Goal: Task Accomplishment & Management: Manage account settings

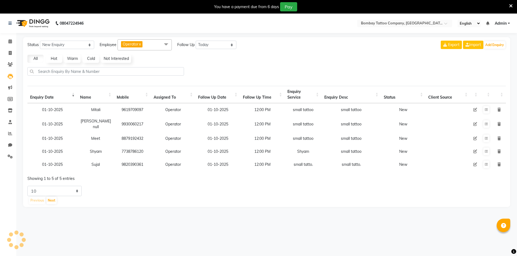
select select "today"
select select "10"
click at [488, 110] on button at bounding box center [486, 110] width 6 height 8
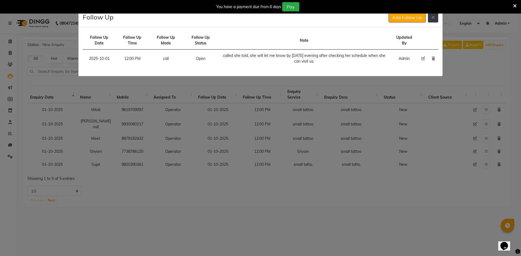
click at [430, 15] on button at bounding box center [433, 17] width 10 height 10
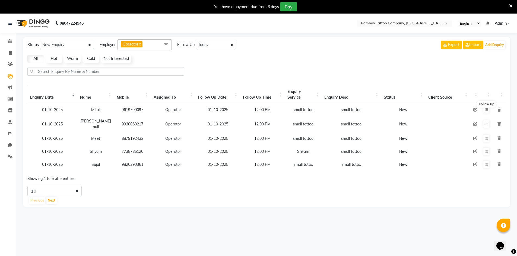
click at [472, 122] on td at bounding box center [475, 124] width 10 height 16
click at [474, 122] on icon at bounding box center [475, 124] width 4 height 4
select select "90954"
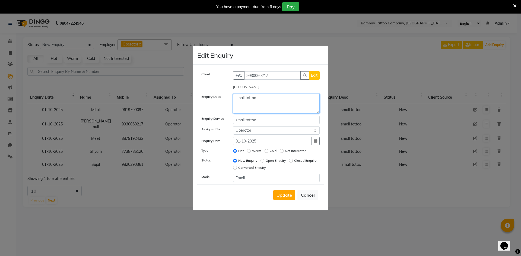
click at [288, 94] on textarea "small tattoo" at bounding box center [276, 104] width 87 height 20
type textarea "s"
paste textarea ""Free Tattoo + paid tattoo (approx 2700 quoted on call for 3 inch tattoo exclud…"
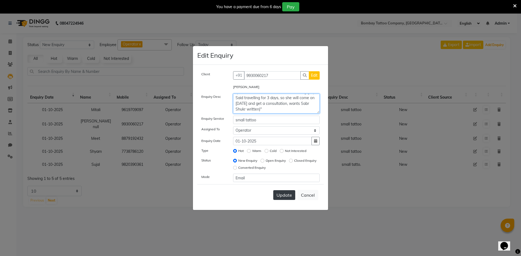
type textarea ""Free Tattoo + paid tattoo (approx 2700 quoted on call for 3 inch tattoo exclud…"
click at [283, 195] on span "Update" at bounding box center [283, 195] width 15 height 5
select select
radio input "false"
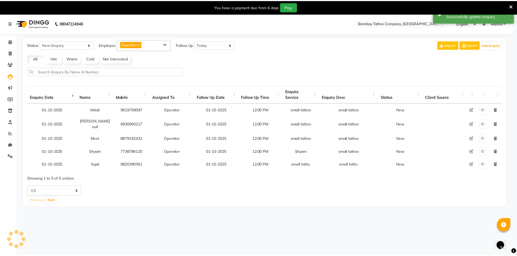
scroll to position [0, 0]
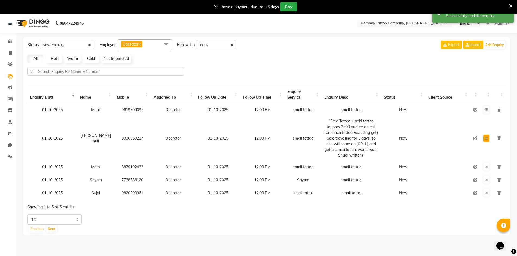
click at [486, 137] on icon at bounding box center [485, 138] width 3 height 3
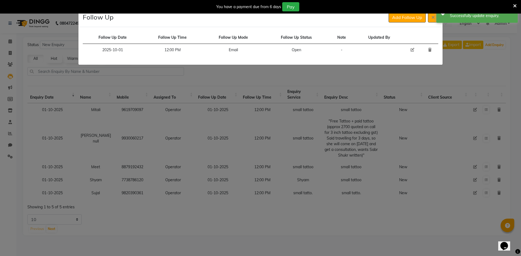
click at [413, 50] on icon at bounding box center [412, 50] width 4 height 4
select select "2025-10-01"
select select "720"
select select "Open"
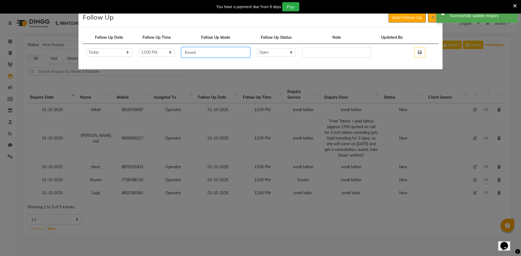
click at [214, 53] on input "Email" at bounding box center [215, 52] width 69 height 10
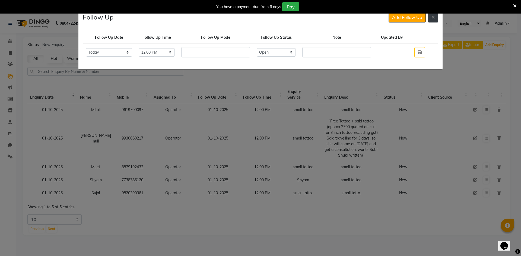
click at [430, 20] on button at bounding box center [433, 17] width 10 height 10
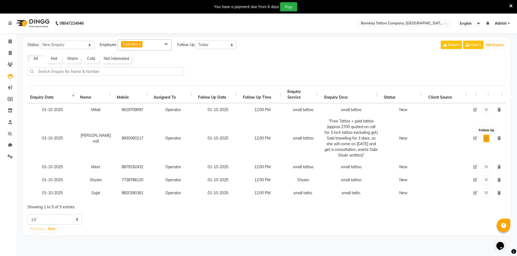
click at [485, 140] on icon at bounding box center [485, 138] width 3 height 3
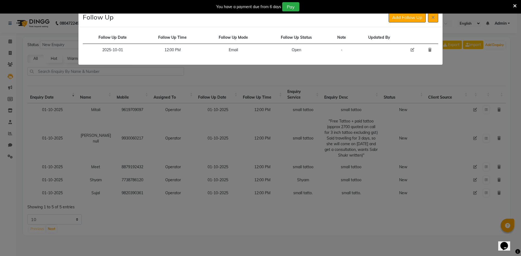
click at [413, 50] on icon at bounding box center [412, 50] width 4 height 4
select select "2025-10-01"
select select "720"
select select "Open"
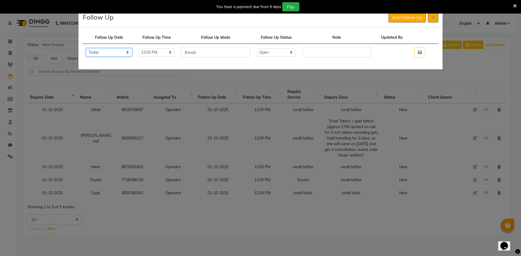
click at [101, 55] on select "Select [DATE] [DATE] [DATE] ([DATE]) [DATE] ([DATE]) [DATE] ([DATE]) [DATE] ([D…" at bounding box center [109, 52] width 46 height 8
select select "custom_date"
click at [86, 54] on select "Select [DATE] [DATE] [DATE] ([DATE]) [DATE] ([DATE]) [DATE] ([DATE]) [DATE] ([D…" at bounding box center [109, 52] width 46 height 8
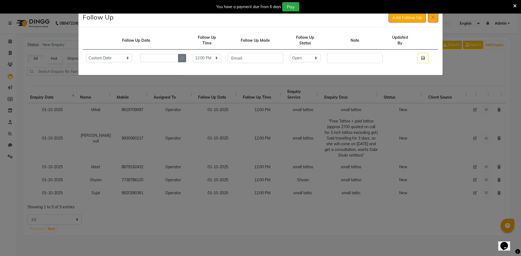
click at [184, 59] on icon "button" at bounding box center [181, 58] width 3 height 4
select select "10"
select select "2025"
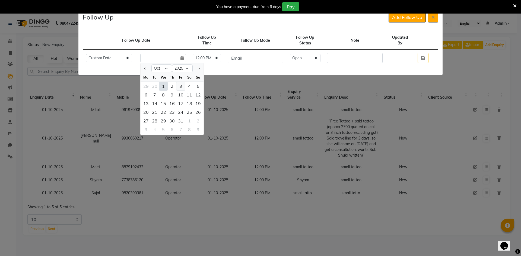
click at [182, 86] on div "3" at bounding box center [180, 86] width 9 height 9
type input "03-10-2025"
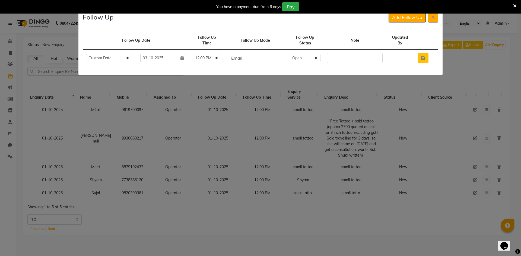
click at [422, 55] on button "button" at bounding box center [422, 58] width 11 height 10
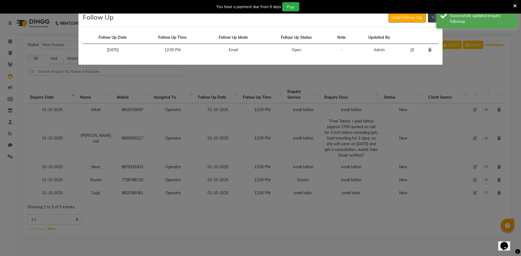
click at [434, 17] on icon at bounding box center [432, 17] width 3 height 4
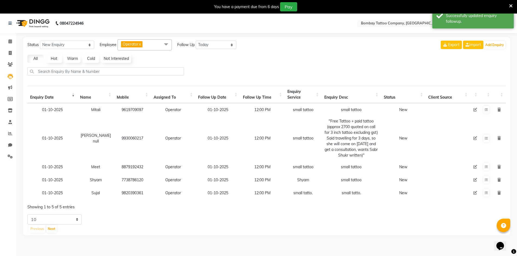
click at [474, 138] on icon at bounding box center [475, 138] width 4 height 4
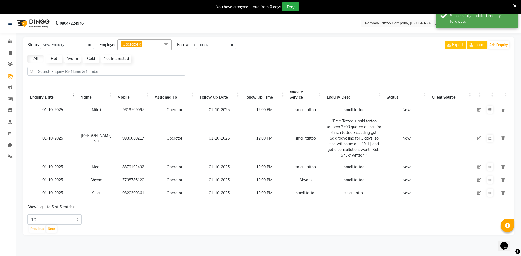
select select "90954"
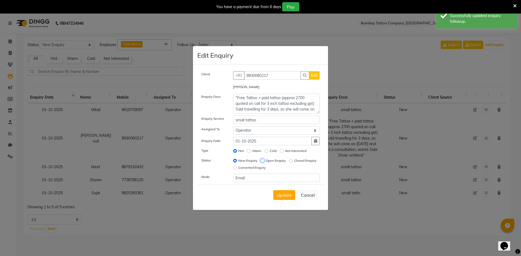
click at [263, 161] on input "Open Enquiry" at bounding box center [262, 161] width 4 height 4
radio input "true"
radio input "false"
click at [280, 195] on span "Update" at bounding box center [283, 195] width 15 height 5
select select
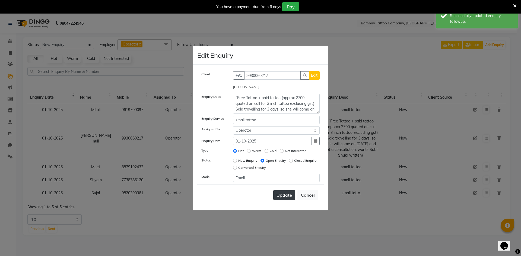
radio input "false"
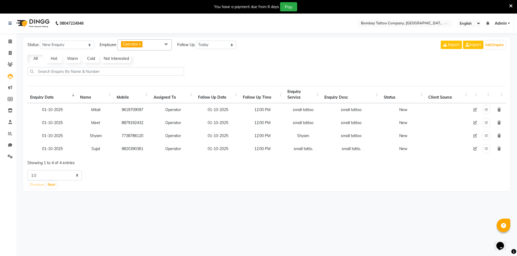
click at [490, 125] on td at bounding box center [486, 122] width 12 height 13
click at [487, 124] on icon at bounding box center [485, 122] width 3 height 3
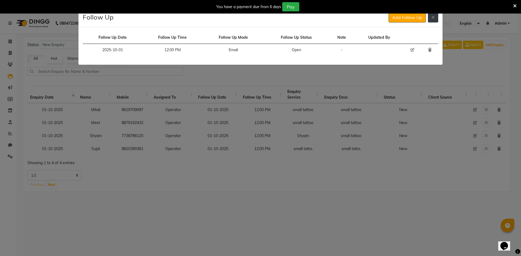
click at [434, 18] on icon at bounding box center [432, 17] width 3 height 4
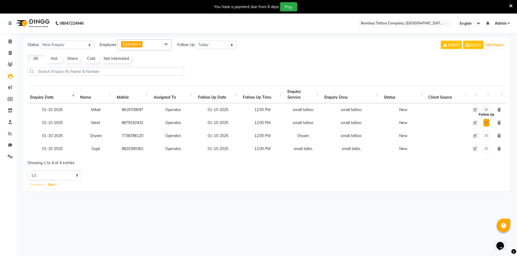
click at [483, 124] on button at bounding box center [486, 123] width 6 height 8
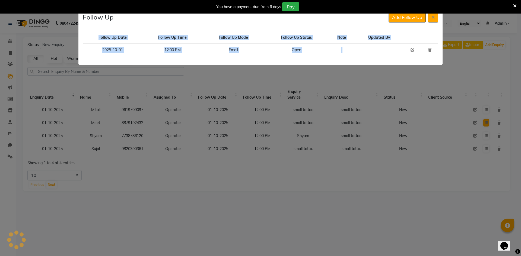
click at [483, 124] on ngb-modal-window "Follow Up Add Follow Up Follow Up Date Follow Up Time Follow Up Mode Follow Up …" at bounding box center [260, 128] width 521 height 256
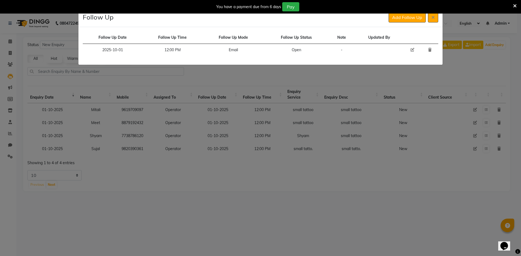
click at [412, 50] on icon at bounding box center [412, 50] width 4 height 4
select select "2025-10-01"
select select "720"
select select "Open"
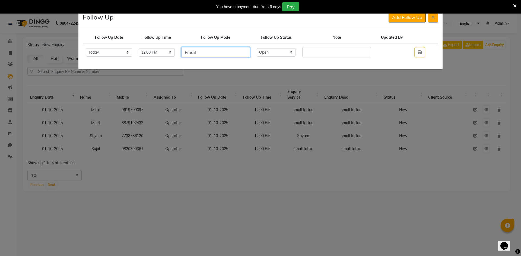
click at [213, 54] on input "Email" at bounding box center [215, 52] width 69 height 10
type input "call/wa"
click at [286, 58] on td "Select Open Pending Done" at bounding box center [276, 52] width 46 height 17
click at [285, 49] on select "Select Open Pending Done" at bounding box center [276, 52] width 39 height 8
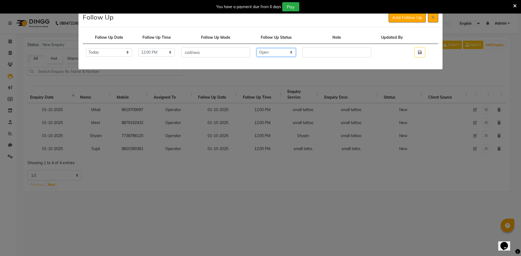
select select "Done"
click at [267, 48] on select "Select Open Pending Done" at bounding box center [276, 52] width 39 height 8
click at [315, 51] on input "text" at bounding box center [336, 52] width 69 height 10
type input "sent wa."
click at [421, 50] on icon "button" at bounding box center [420, 52] width 4 height 4
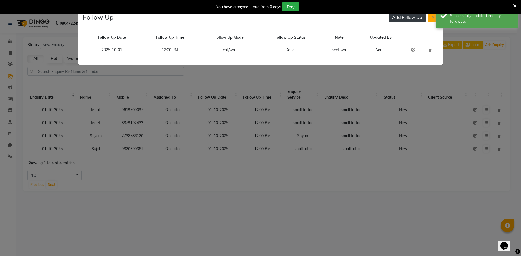
click at [410, 15] on button "Add Follow Up" at bounding box center [406, 17] width 37 height 10
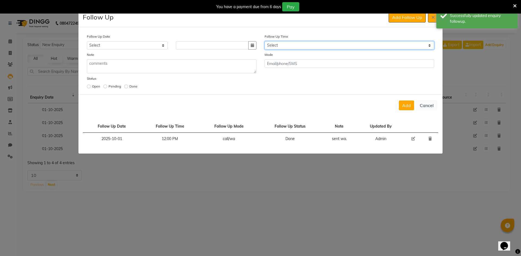
click at [347, 49] on select "Select 07:00 AM 07:15 AM 07:30 AM 07:45 AM 08:00 AM 08:15 AM 08:30 AM 08:45 AM …" at bounding box center [348, 45] width 169 height 8
select select "720"
click at [347, 49] on select "Select 07:00 AM 07:15 AM 07:30 AM 07:45 AM 08:00 AM 08:15 AM 08:30 AM 08:45 AM …" at bounding box center [348, 45] width 169 height 8
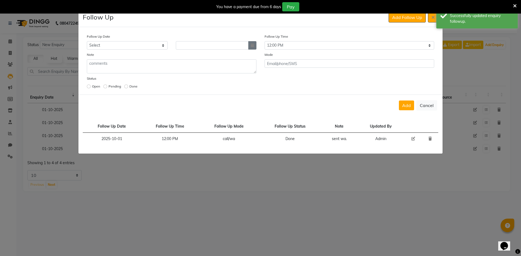
click at [253, 44] on icon "button" at bounding box center [252, 45] width 3 height 4
select select "10"
select select "2025"
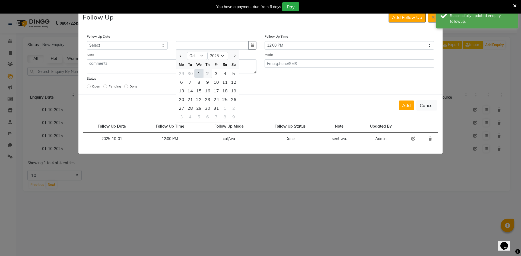
click at [210, 72] on div "2" at bounding box center [207, 73] width 9 height 9
type input "02-10-2025"
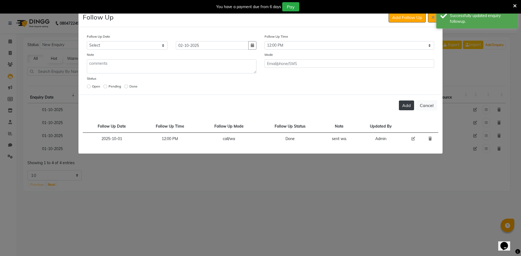
click at [412, 105] on button "Add" at bounding box center [406, 106] width 15 height 10
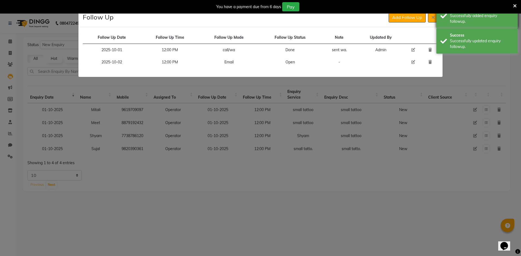
click at [438, 18] on div "Success Successfully added enquiry followup." at bounding box center [476, 15] width 81 height 25
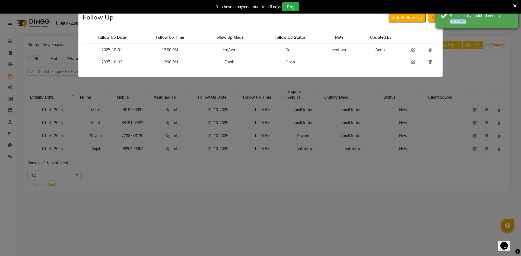
click at [437, 19] on div "Success Successfully updated enquiry followup." at bounding box center [476, 15] width 81 height 25
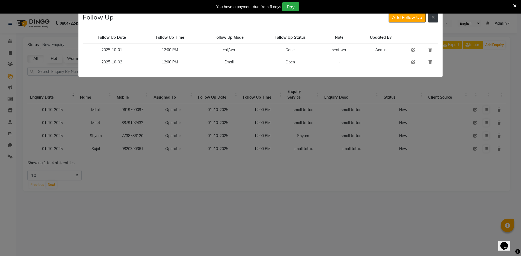
click at [432, 16] on icon at bounding box center [432, 17] width 3 height 4
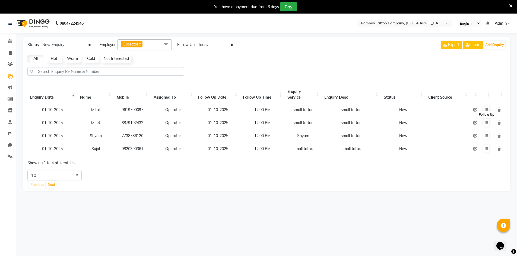
click at [474, 123] on icon at bounding box center [475, 123] width 4 height 4
select select "90954"
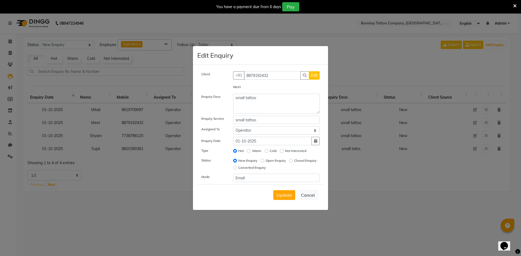
click at [260, 161] on div "New Enquiry Open Enquiry Closed Enquiry Converted Enquiry" at bounding box center [276, 165] width 95 height 14
click at [262, 161] on input "Open Enquiry" at bounding box center [262, 161] width 4 height 4
radio input "true"
radio input "false"
click at [278, 196] on span "Update" at bounding box center [283, 195] width 15 height 5
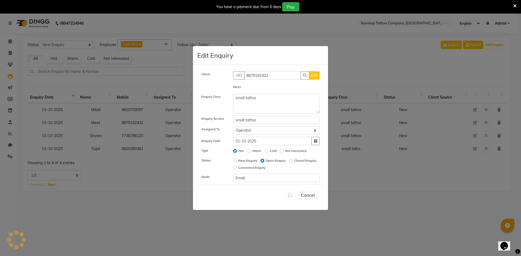
select select
radio input "false"
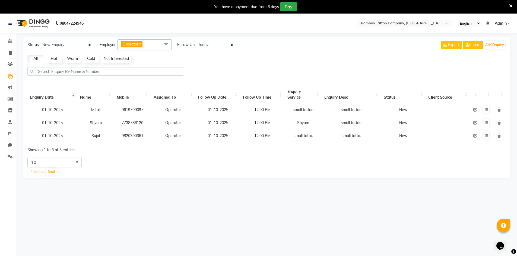
click at [473, 124] on icon at bounding box center [475, 123] width 4 height 4
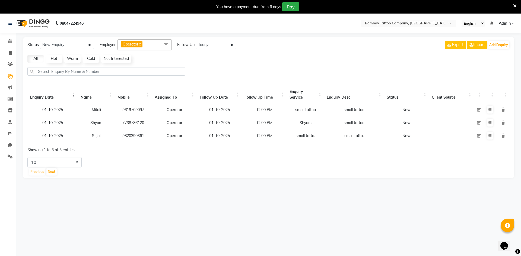
select select "90954"
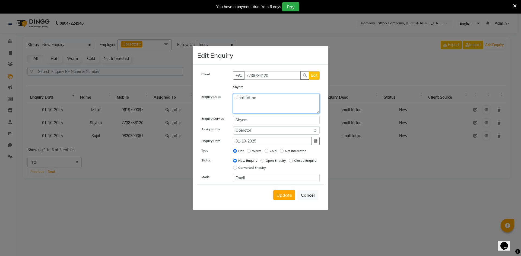
click at [273, 105] on textarea "small tattoo" at bounding box center [276, 104] width 87 height 20
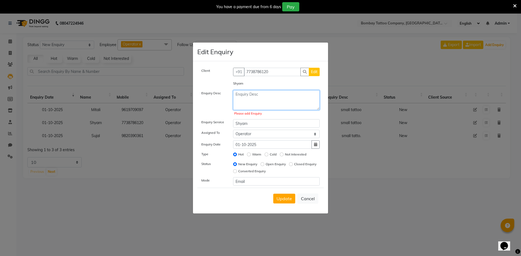
click at [246, 93] on textarea at bounding box center [276, 100] width 87 height 20
paste textarea ""Wants to cover up his faded arm band Wants design ideas""
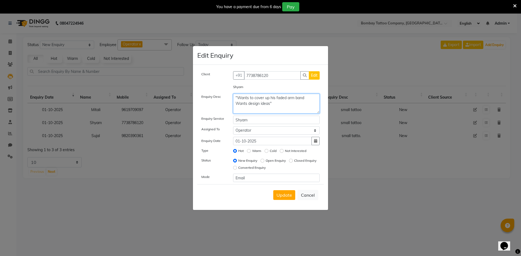
type textarea ""Wants to cover up his faded arm band Wants design ideas""
click at [245, 120] on input "Shyam" at bounding box center [276, 120] width 87 height 8
click at [264, 119] on input "Shyam" at bounding box center [276, 120] width 87 height 8
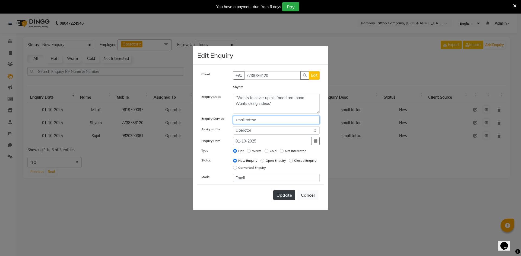
type input "small tattoo"
click at [279, 199] on button "Update" at bounding box center [284, 195] width 22 height 10
select select
radio input "false"
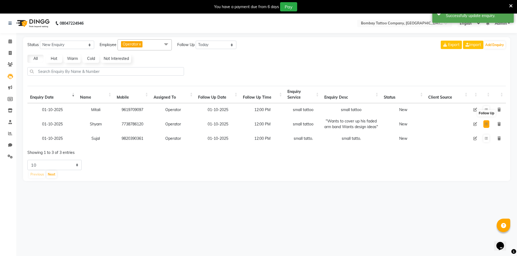
click at [483, 128] on button at bounding box center [486, 124] width 6 height 8
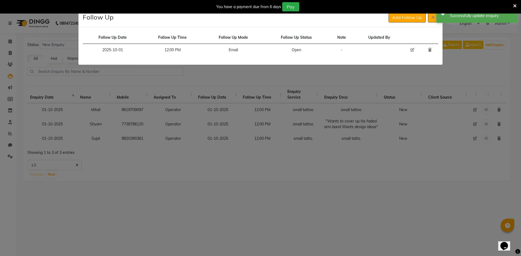
drag, startPoint x: 411, startPoint y: 49, endPoint x: 408, endPoint y: 49, distance: 3.3
click at [411, 49] on icon at bounding box center [412, 50] width 4 height 4
select select "2025-10-01"
select select "720"
select select "Open"
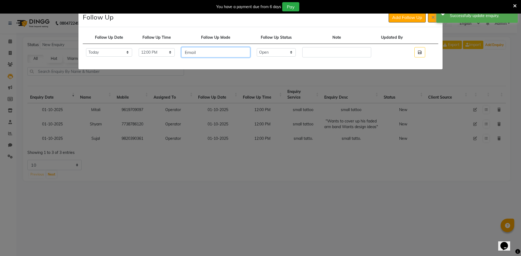
click at [230, 50] on input "Email" at bounding box center [215, 52] width 69 height 10
type input "call/wa"
click at [286, 49] on select "Select Open Pending Done" at bounding box center [276, 52] width 39 height 8
select select "Done"
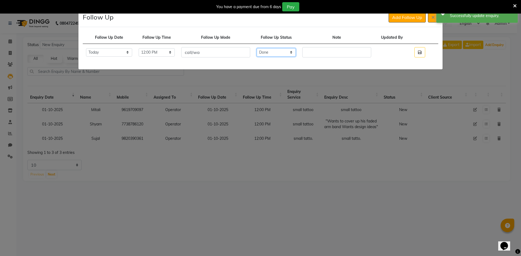
click at [267, 48] on select "Select Open Pending Done" at bounding box center [276, 52] width 39 height 8
click at [318, 51] on input "text" at bounding box center [336, 52] width 69 height 10
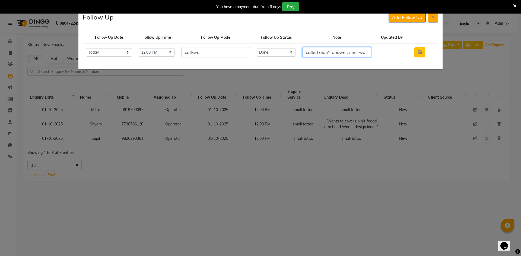
type input "called didn't answer, sent wa."
click at [425, 57] on button "button" at bounding box center [419, 52] width 11 height 10
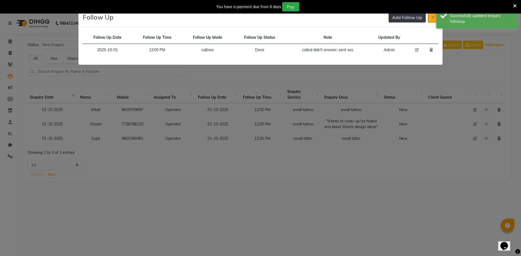
click at [403, 16] on button "Add Follow Up" at bounding box center [406, 17] width 37 height 10
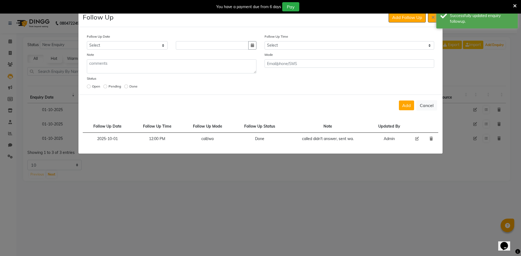
click at [323, 50] on div "Follow Up Date Select [DATE] [DATE] [DATE] ([DATE]) [DATE] ([DATE]) [DATE] ([DA…" at bounding box center [260, 62] width 355 height 57
click at [324, 46] on select "Select 07:00 AM 07:15 AM 07:30 AM 07:45 AM 08:00 AM 08:15 AM 08:30 AM 08:45 AM …" at bounding box center [348, 45] width 169 height 8
select select "720"
click at [324, 46] on select "Select 07:00 AM 07:15 AM 07:30 AM 07:45 AM 08:00 AM 08:15 AM 08:30 AM 08:45 AM …" at bounding box center [348, 45] width 169 height 8
click at [252, 46] on icon "button" at bounding box center [252, 45] width 3 height 4
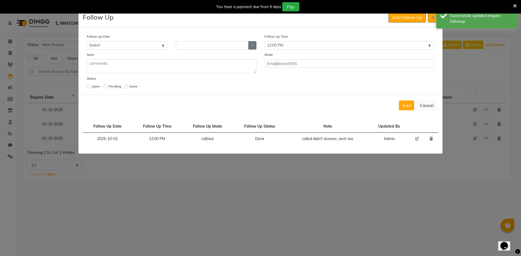
select select "10"
select select "2025"
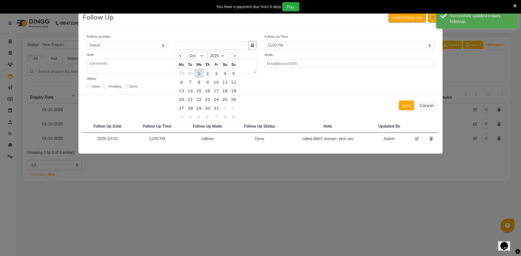
click at [209, 71] on div "2" at bounding box center [207, 73] width 9 height 9
type input "02-10-2025"
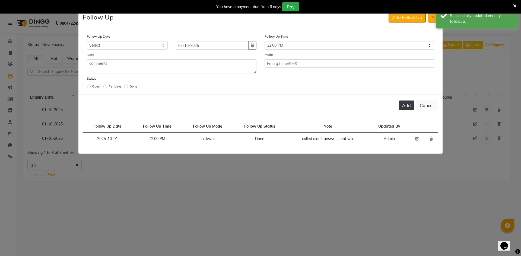
click at [408, 105] on button "Add" at bounding box center [406, 106] width 15 height 10
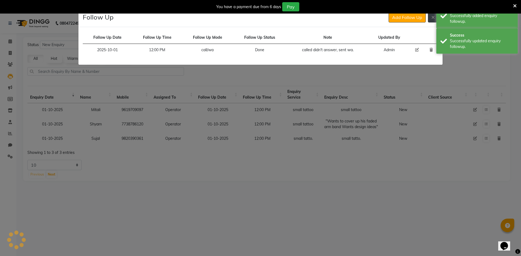
click at [430, 17] on button at bounding box center [433, 17] width 10 height 10
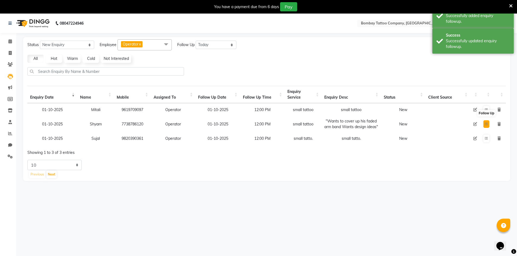
click at [486, 126] on icon at bounding box center [485, 124] width 3 height 3
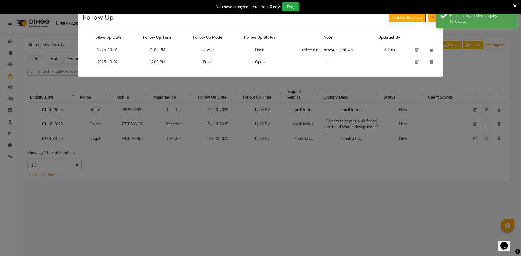
click at [429, 23] on div "Follow Up Add Follow Up" at bounding box center [260, 17] width 364 height 19
click at [430, 22] on button at bounding box center [433, 17] width 10 height 10
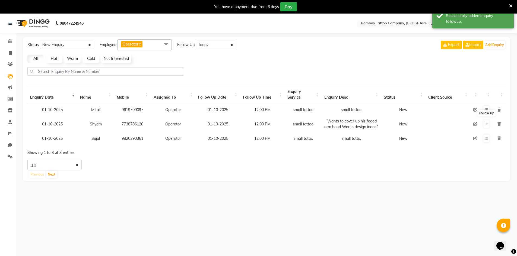
click at [475, 126] on icon at bounding box center [475, 124] width 4 height 4
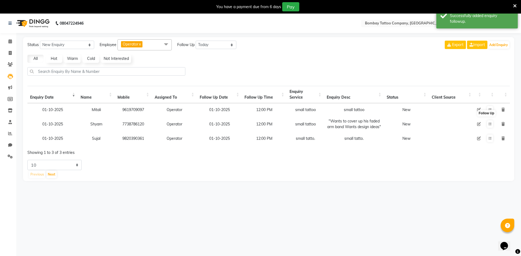
select select "90954"
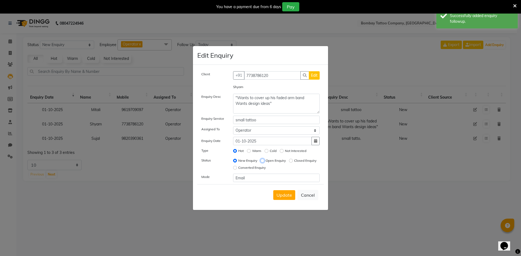
click at [263, 161] on input "Open Enquiry" at bounding box center [262, 161] width 4 height 4
radio input "true"
radio input "false"
click at [279, 193] on span "Update" at bounding box center [283, 195] width 15 height 5
select select
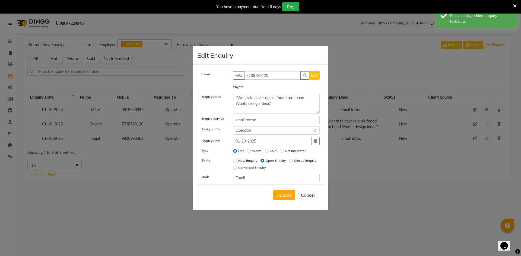
radio input "false"
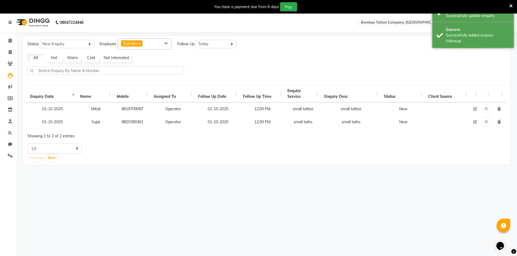
scroll to position [14, 0]
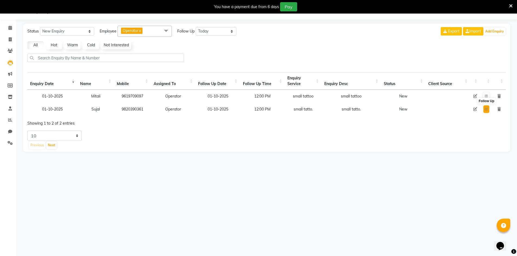
click at [483, 107] on button at bounding box center [486, 109] width 6 height 8
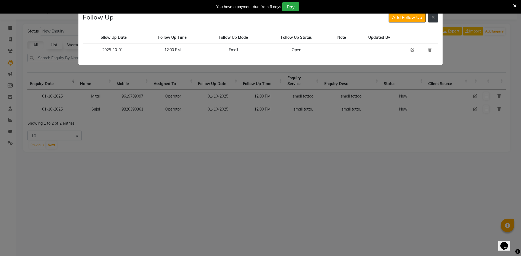
drag, startPoint x: 428, startPoint y: 23, endPoint x: 430, endPoint y: 20, distance: 3.9
click at [428, 22] on div "Follow Up Add Follow Up" at bounding box center [260, 17] width 364 height 19
drag, startPoint x: 431, startPoint y: 19, endPoint x: 467, endPoint y: 66, distance: 59.5
click at [431, 20] on button at bounding box center [433, 17] width 10 height 10
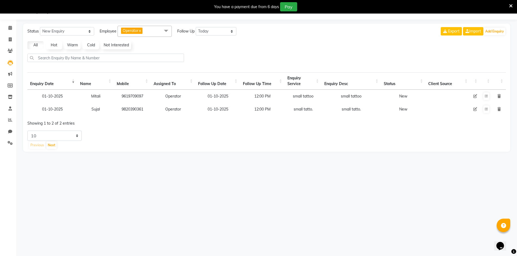
click at [473, 108] on icon at bounding box center [475, 109] width 4 height 4
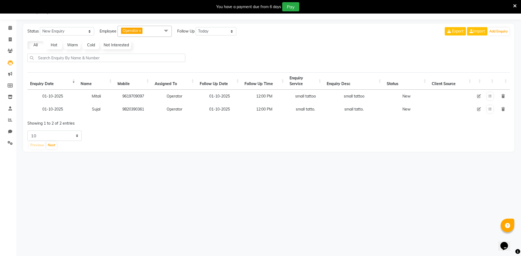
select select "90954"
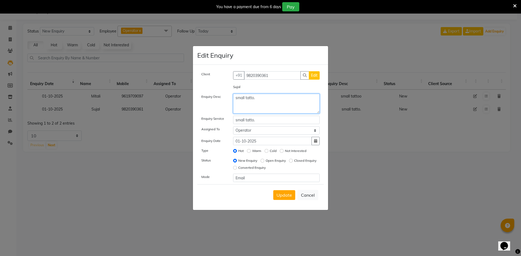
click at [289, 103] on textarea "small tatto." at bounding box center [276, 104] width 87 height 20
paste textarea "Wants a swallow on forearm, but followup after [DATE], he will confirm once his…"
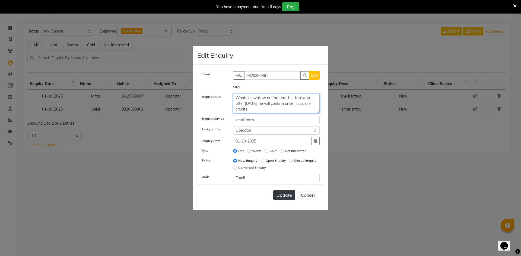
type textarea "Wants a swallow on forearm, but followup after [DATE], he will confirm once his…"
click at [286, 195] on span "Update" at bounding box center [283, 195] width 15 height 5
select select
radio input "false"
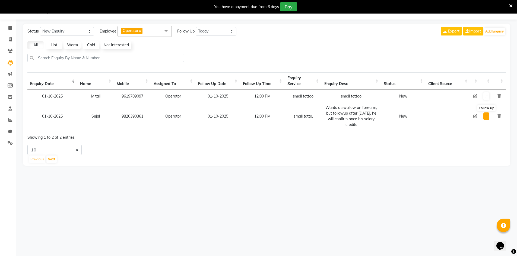
click at [484, 116] on button at bounding box center [486, 117] width 6 height 8
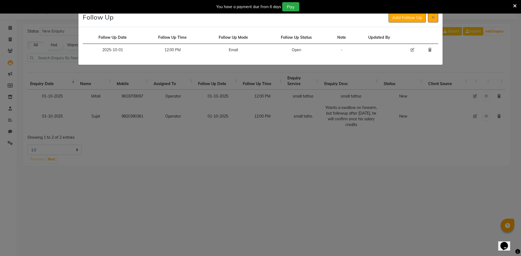
click at [413, 49] on icon at bounding box center [412, 50] width 4 height 4
select select "2025-10-01"
select select "720"
select select "Open"
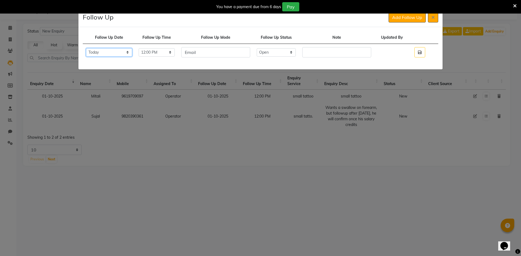
click at [132, 51] on select "Select [DATE] [DATE] [DATE] ([DATE]) [DATE] ([DATE]) [DATE] ([DATE]) [DATE] ([D…" at bounding box center [109, 52] width 46 height 8
select select "custom_date"
click at [86, 54] on select "Select [DATE] [DATE] [DATE] ([DATE]) [DATE] ([DATE]) [DATE] ([DATE]) [DATE] ([D…" at bounding box center [109, 52] width 46 height 8
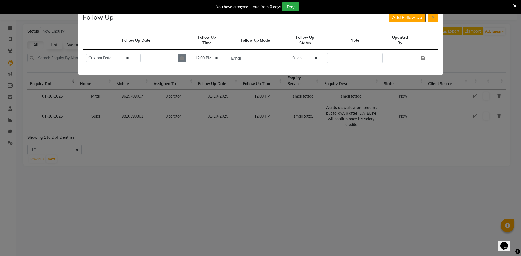
click at [186, 60] on button "button" at bounding box center [182, 58] width 8 height 8
select select "10"
select select "2025"
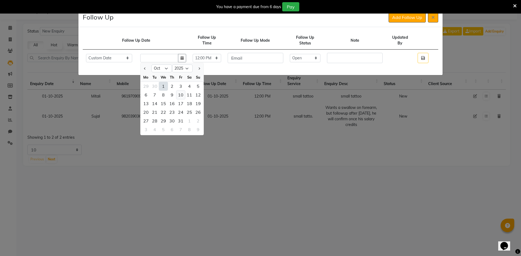
click at [184, 95] on div "10" at bounding box center [180, 95] width 9 height 9
type input "[DATE]"
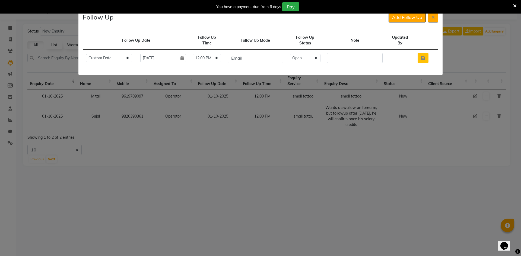
click at [421, 61] on button "button" at bounding box center [422, 58] width 11 height 10
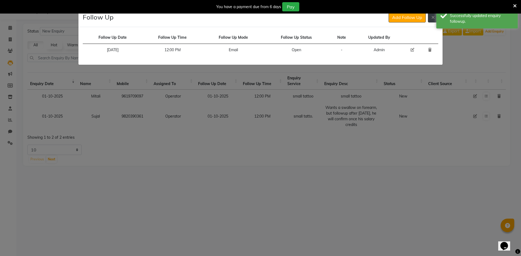
click at [430, 18] on button at bounding box center [433, 17] width 10 height 10
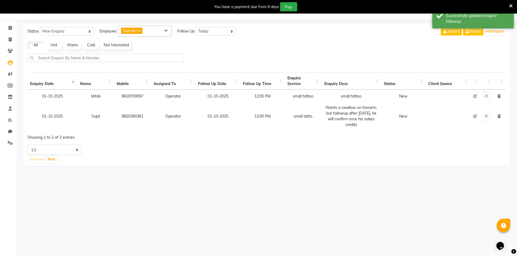
click at [474, 118] on icon at bounding box center [475, 116] width 4 height 4
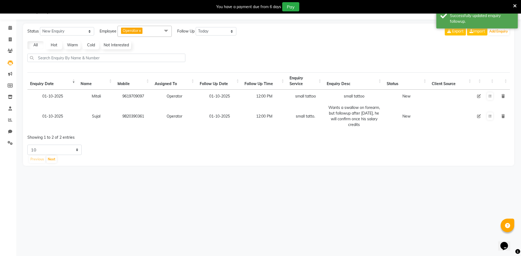
select select "90954"
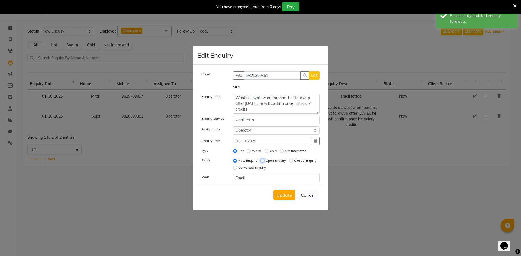
click at [263, 160] on input "Open Enquiry" at bounding box center [262, 161] width 4 height 4
radio input "true"
radio input "false"
click at [285, 193] on span "Update" at bounding box center [283, 195] width 15 height 5
select select
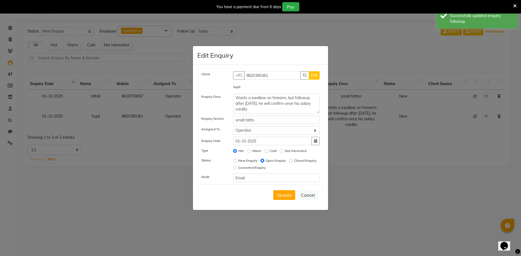
radio input "false"
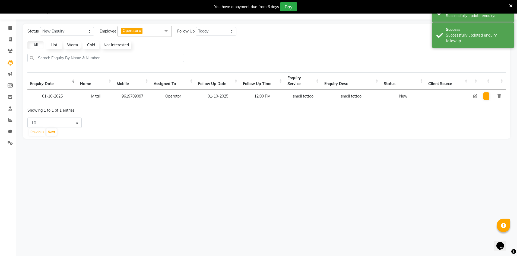
click at [483, 100] on td at bounding box center [486, 96] width 12 height 13
click at [484, 100] on button at bounding box center [486, 96] width 6 height 8
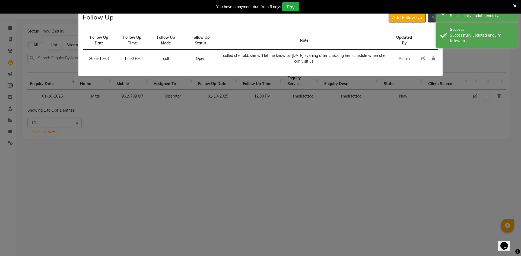
click at [431, 18] on icon at bounding box center [432, 17] width 3 height 4
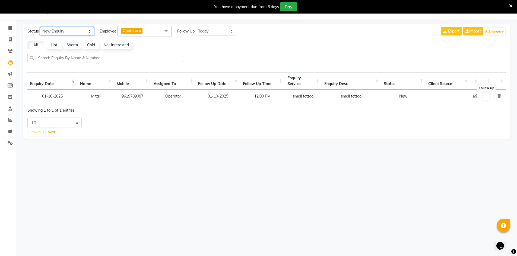
click at [79, 30] on select "New Enquiry Open Enquiry Converted Enquiry All" at bounding box center [67, 31] width 54 height 8
select select "Open"
click at [40, 27] on select "New Enquiry Open Enquiry Converted Enquiry All" at bounding box center [67, 31] width 54 height 8
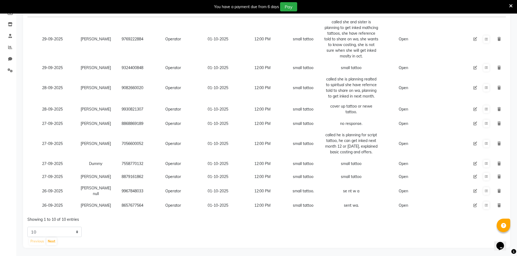
scroll to position [96, 0]
click at [68, 235] on select "5 10 20 50" at bounding box center [54, 232] width 54 height 10
click at [27, 227] on select "5 10 20 50" at bounding box center [54, 232] width 54 height 10
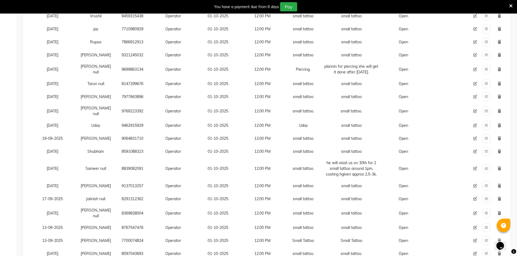
scroll to position [607, 0]
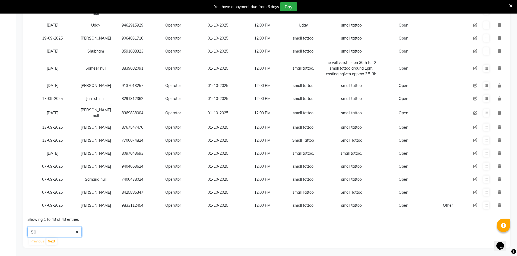
click at [69, 231] on select "5 10 20 50" at bounding box center [54, 232] width 54 height 10
select select "5"
click at [27, 227] on select "5 10 20 50" at bounding box center [54, 232] width 54 height 10
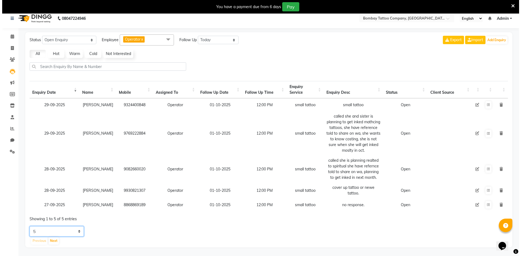
scroll to position [0, 0]
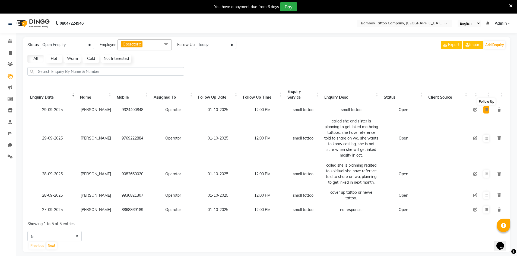
click at [488, 106] on button at bounding box center [486, 110] width 6 height 8
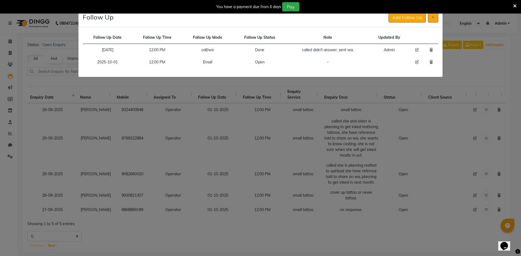
click at [431, 23] on div "Follow Up Add Follow Up" at bounding box center [260, 17] width 364 height 19
click at [416, 66] on td at bounding box center [416, 62] width 15 height 12
click at [416, 62] on icon at bounding box center [417, 62] width 4 height 4
select select "2025-10-01"
select select "720"
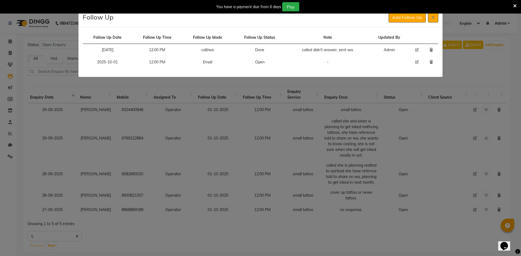
select select "Open"
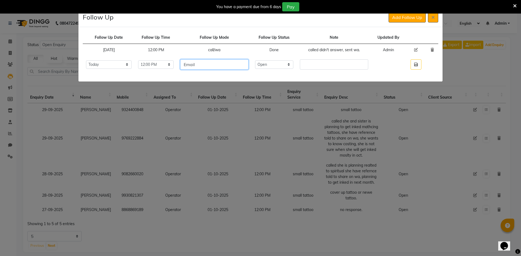
click at [228, 69] on input "Email" at bounding box center [214, 64] width 68 height 10
type input "call/wa"
click at [281, 68] on select "Select Open Pending Done" at bounding box center [274, 64] width 39 height 8
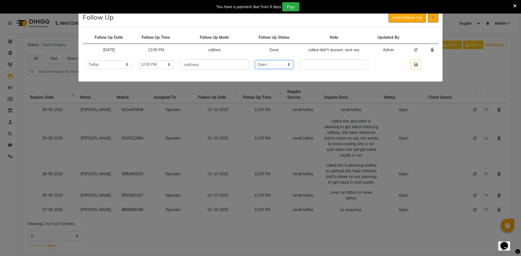
select select "Done"
click at [265, 60] on select "Select Open Pending Done" at bounding box center [274, 64] width 39 height 8
click at [315, 51] on td "called didn't answer, sent wa." at bounding box center [333, 50] width 75 height 12
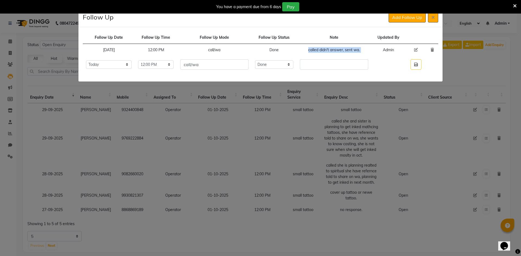
click at [315, 51] on td "called didn't answer, sent wa." at bounding box center [333, 50] width 75 height 12
copy td "called didn't answer, sent wa."
click at [314, 59] on input "text" at bounding box center [334, 64] width 68 height 10
paste input "called didn't answer, sent wa."
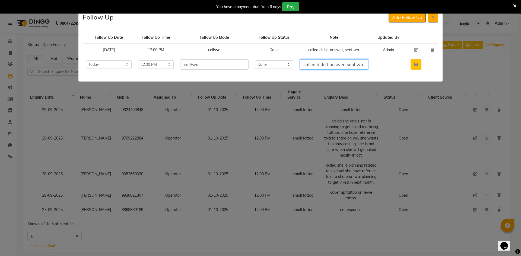
type input "called didn't answer, sent wa."
click at [415, 67] on button "button" at bounding box center [415, 64] width 11 height 10
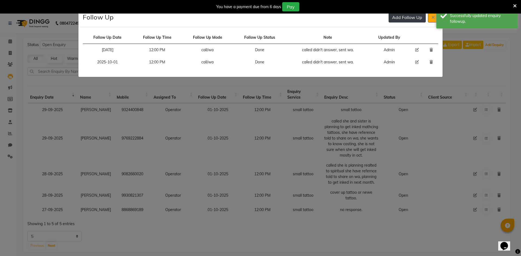
click at [395, 21] on button "Add Follow Up" at bounding box center [406, 17] width 37 height 10
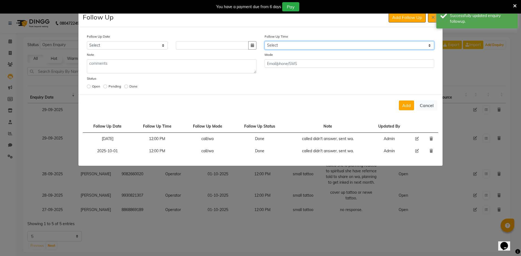
click at [321, 45] on select "Select 07:00 AM 07:15 AM 07:30 AM 07:45 AM 08:00 AM 08:15 AM 08:30 AM 08:45 AM …" at bounding box center [348, 45] width 169 height 8
select select "720"
click at [321, 45] on select "Select 07:00 AM 07:15 AM 07:30 AM 07:45 AM 08:00 AM 08:15 AM 08:30 AM 08:45 AM …" at bounding box center [348, 45] width 169 height 8
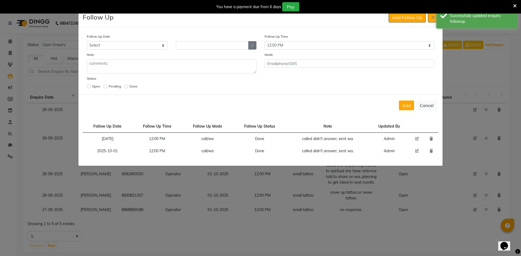
click at [254, 45] on button "button" at bounding box center [252, 45] width 8 height 8
select select "10"
select select "2025"
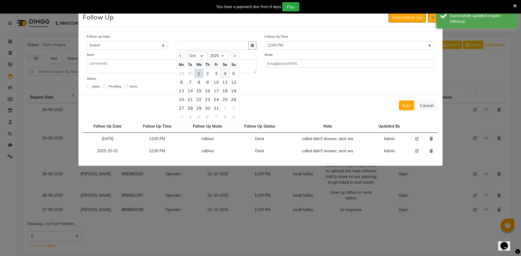
click at [225, 73] on div "4" at bounding box center [224, 73] width 9 height 9
type input "04-10-2025"
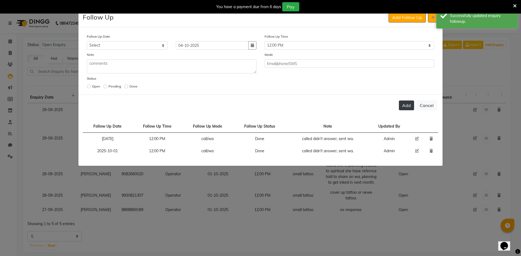
click at [405, 104] on button "Add" at bounding box center [406, 106] width 15 height 10
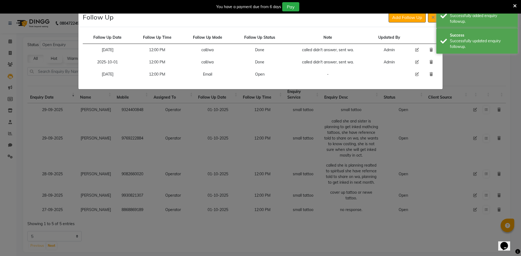
click at [427, 22] on div "Add Follow Up" at bounding box center [413, 17] width 50 height 10
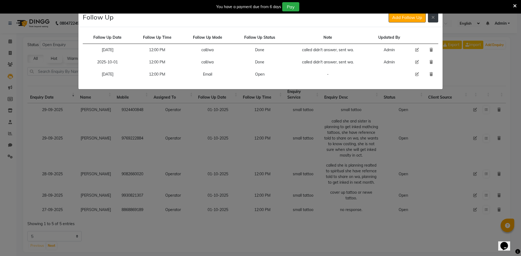
click at [436, 18] on button at bounding box center [433, 17] width 10 height 10
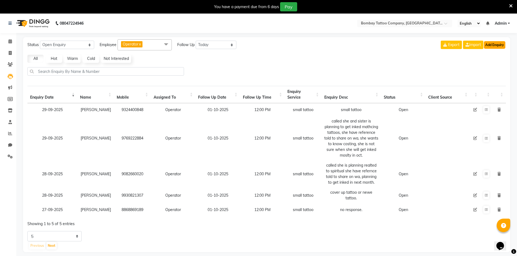
click at [498, 47] on button "Add Enquiry" at bounding box center [493, 45] width 21 height 8
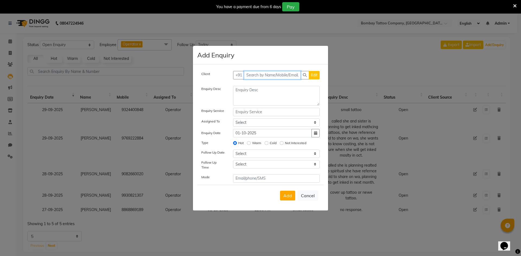
click at [278, 78] on input "text" at bounding box center [272, 75] width 57 height 8
paste input "called didn't answer, sent wa."
type input "called didn't answer, sent wa."
click at [292, 76] on input "called didn't answer, sent wa." at bounding box center [271, 75] width 54 height 8
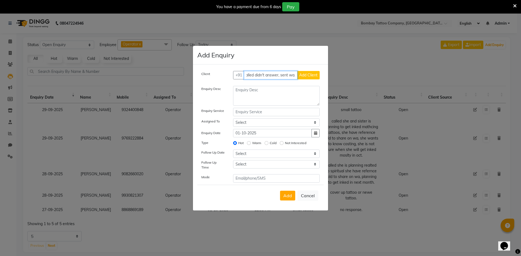
click at [292, 76] on input "called didn't answer, sent wa." at bounding box center [271, 75] width 54 height 8
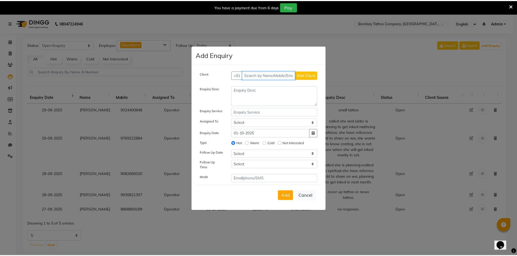
scroll to position [0, 0]
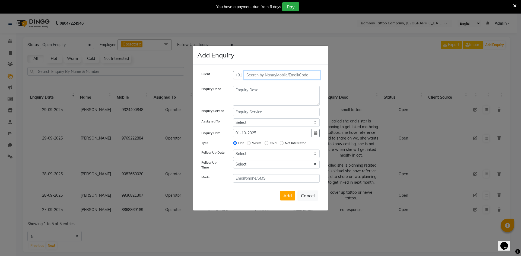
paste input "9798192829"
type input "9798192829"
click at [303, 78] on span "Add Client" at bounding box center [308, 75] width 18 height 5
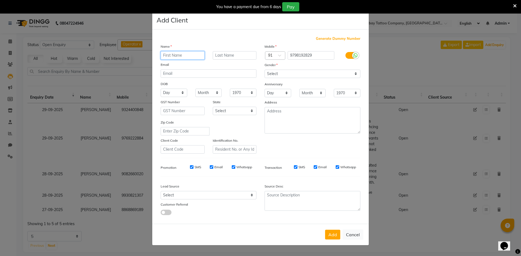
paste input "[PERSON_NAME]"
type input "[PERSON_NAME]"
click at [284, 76] on select "Select [DEMOGRAPHIC_DATA] [DEMOGRAPHIC_DATA] Other Prefer Not To Say" at bounding box center [312, 74] width 96 height 8
select select "[DEMOGRAPHIC_DATA]"
click at [264, 70] on select "Select [DEMOGRAPHIC_DATA] [DEMOGRAPHIC_DATA] Other Prefer Not To Say" at bounding box center [312, 74] width 96 height 8
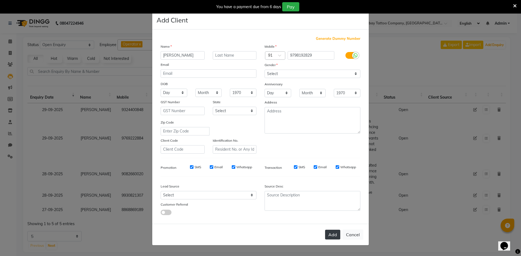
click at [326, 232] on button "Add" at bounding box center [332, 235] width 15 height 10
select select
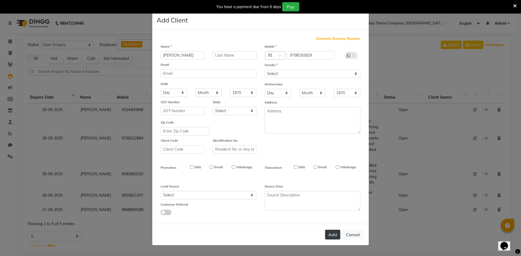
select select
checkbox input "false"
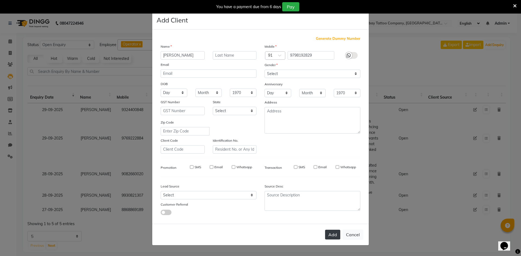
checkbox input "false"
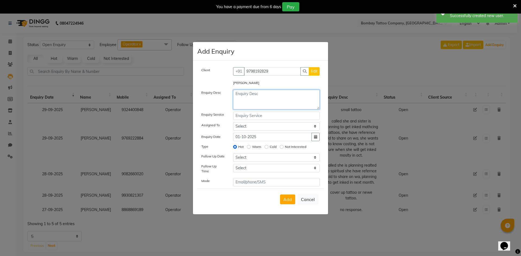
click at [251, 92] on textarea at bounding box center [276, 100] width 87 height 20
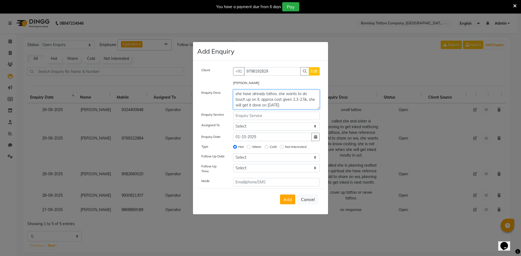
type textarea "she have already tattoo, she wants to do touch up on it, approx cost given 2.3-…"
click at [249, 114] on input "text" at bounding box center [276, 116] width 87 height 8
type input "small tattoo."
click at [251, 124] on div "Client [PHONE_NUMBER] Edit [PERSON_NAME] Enquiry Desc she have already tattoo, …" at bounding box center [260, 126] width 126 height 119
drag, startPoint x: 250, startPoint y: 127, endPoint x: 249, endPoint y: 132, distance: 4.6
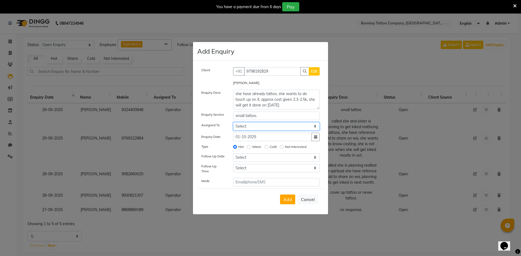
click at [250, 127] on select "Select Operator" at bounding box center [276, 126] width 87 height 8
click at [250, 148] on input "Warm" at bounding box center [249, 147] width 4 height 4
radio input "true"
radio input "false"
drag, startPoint x: 252, startPoint y: 124, endPoint x: 247, endPoint y: 131, distance: 8.3
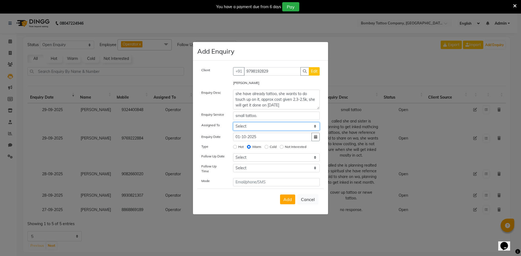
click at [252, 124] on select "Select Operator" at bounding box center [276, 126] width 87 height 8
select select "90954"
click at [233, 124] on select "Select Operator" at bounding box center [276, 126] width 87 height 8
click at [234, 147] on input "Hot" at bounding box center [235, 147] width 4 height 4
radio input "true"
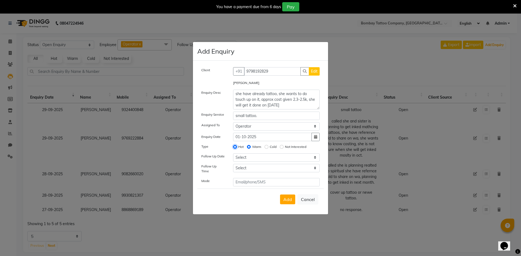
radio input "false"
click at [244, 134] on input "01-10-2025" at bounding box center [272, 137] width 79 height 8
click at [245, 127] on select "Select Operator" at bounding box center [276, 126] width 87 height 8
click at [233, 124] on select "Select Operator" at bounding box center [276, 126] width 87 height 8
drag, startPoint x: 242, startPoint y: 159, endPoint x: 242, endPoint y: 156, distance: 3.1
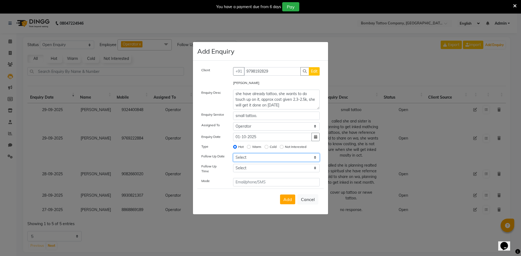
click at [242, 159] on select "Select [DATE] [DATE] [DATE] ([DATE]) [DATE] ([DATE]) [DATE] ([DATE]) [DATE] ([D…" at bounding box center [276, 157] width 87 height 8
select select "2025-10-01"
click at [233, 155] on select "Select [DATE] [DATE] [DATE] ([DATE]) [DATE] ([DATE]) [DATE] ([DATE]) [DATE] ([D…" at bounding box center [276, 157] width 87 height 8
click at [243, 172] on select "Select 07:00 AM 07:15 AM 07:30 AM 07:45 AM 08:00 AM 08:15 AM 08:30 AM 08:45 AM …" at bounding box center [276, 168] width 87 height 8
select select "720"
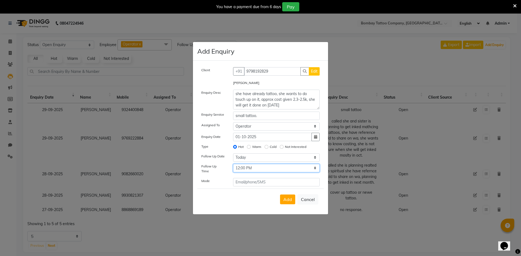
click at [243, 172] on select "Select 07:00 AM 07:15 AM 07:30 AM 07:45 AM 08:00 AM 08:15 AM 08:30 AM 08:45 AM …" at bounding box center [276, 168] width 87 height 8
click at [292, 202] on button "Add" at bounding box center [287, 200] width 15 height 10
select select
radio input "false"
select select
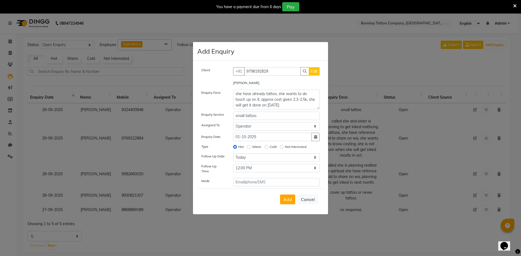
select select
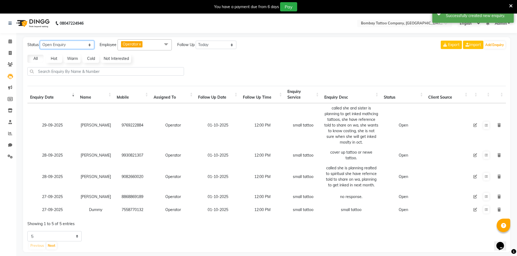
drag, startPoint x: 80, startPoint y: 43, endPoint x: 78, endPoint y: 48, distance: 5.2
click at [80, 43] on select "New Enquiry Open Enquiry Converted Enquiry All" at bounding box center [67, 45] width 54 height 8
select select "New"
click at [40, 41] on select "New Enquiry Open Enquiry Converted Enquiry All" at bounding box center [67, 45] width 54 height 8
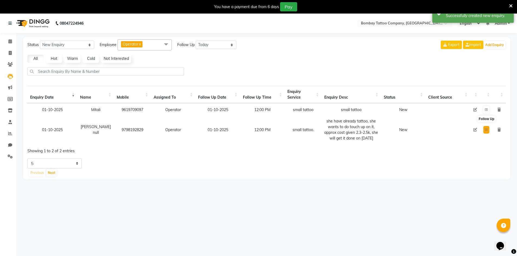
click at [483, 132] on button at bounding box center [486, 130] width 6 height 8
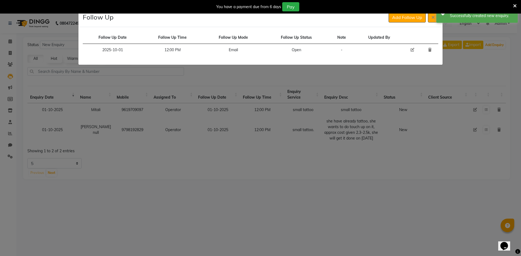
click at [414, 49] on icon at bounding box center [412, 50] width 4 height 4
select select "2025-10-01"
select select "720"
select select "Open"
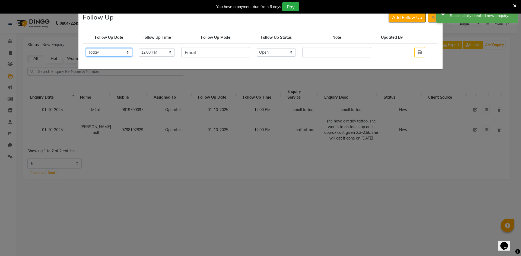
click at [132, 49] on select "Select [DATE] [DATE] [DATE] ([DATE]) [DATE] ([DATE]) [DATE] ([DATE]) [DATE] ([D…" at bounding box center [109, 52] width 46 height 8
select select "custom_date"
click at [86, 54] on select "Select [DATE] [DATE] [DATE] ([DATE]) [DATE] ([DATE]) [DATE] ([DATE]) [DATE] ([D…" at bounding box center [109, 52] width 46 height 8
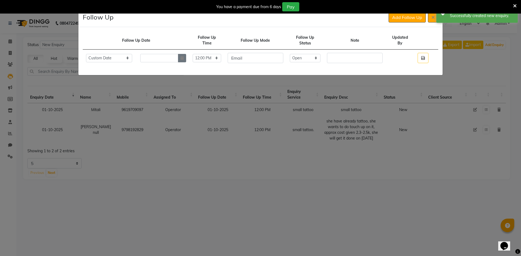
click at [184, 59] on icon "button" at bounding box center [181, 58] width 3 height 4
select select "10"
select select "2025"
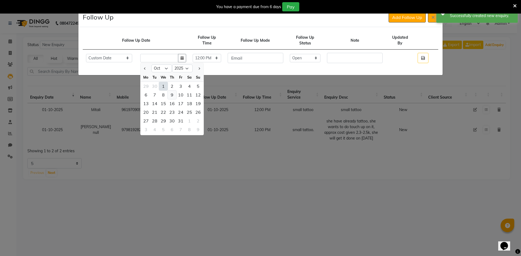
click at [176, 94] on div "9" at bounding box center [172, 95] width 9 height 9
type input "[DATE]"
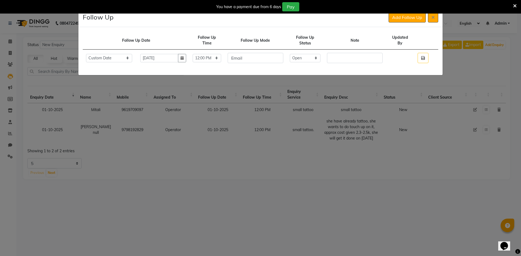
click at [416, 55] on td at bounding box center [422, 58] width 17 height 17
click at [419, 59] on button "button" at bounding box center [422, 58] width 11 height 10
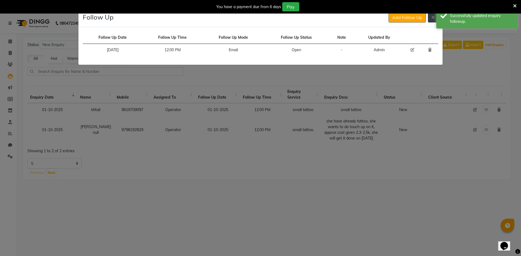
click at [431, 21] on button at bounding box center [433, 17] width 10 height 10
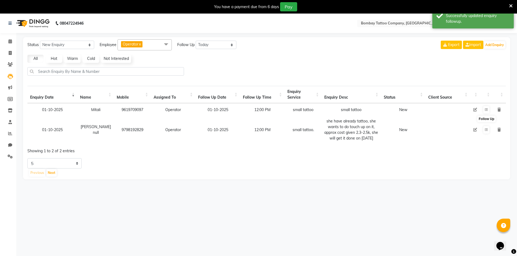
click at [472, 132] on td at bounding box center [475, 129] width 10 height 27
click at [475, 132] on icon at bounding box center [475, 130] width 4 height 4
select select "90954"
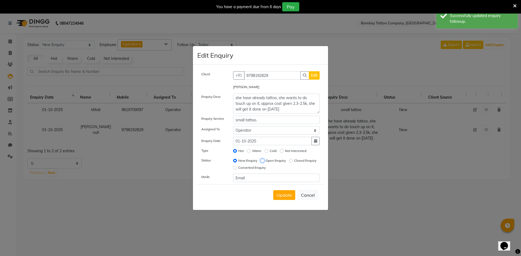
click at [262, 161] on input "Open Enquiry" at bounding box center [262, 161] width 4 height 4
radio input "true"
radio input "false"
click at [282, 190] on div "Update Cancel" at bounding box center [260, 194] width 126 height 21
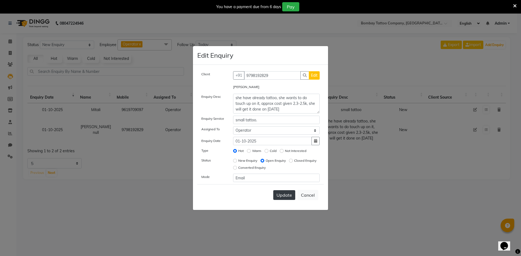
click at [282, 191] on button "Update" at bounding box center [284, 195] width 22 height 10
select select
radio input "false"
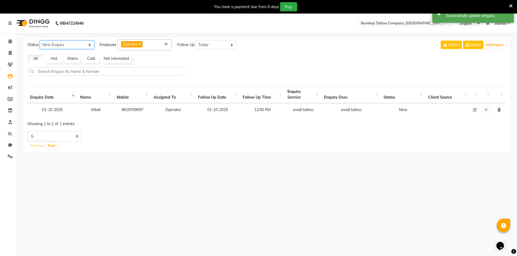
click at [80, 48] on select "New Enquiry Open Enquiry Converted Enquiry All" at bounding box center [67, 45] width 54 height 8
select select "Open"
click at [40, 41] on select "New Enquiry Open Enquiry Converted Enquiry All" at bounding box center [67, 45] width 54 height 8
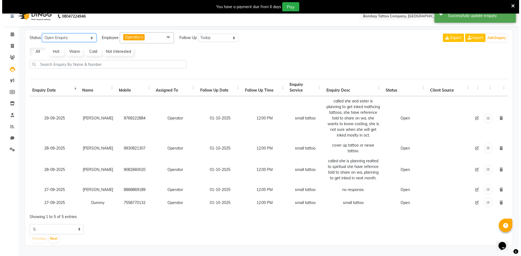
scroll to position [14, 0]
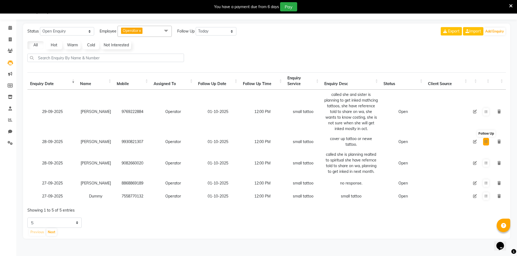
click at [483, 141] on button at bounding box center [486, 142] width 6 height 8
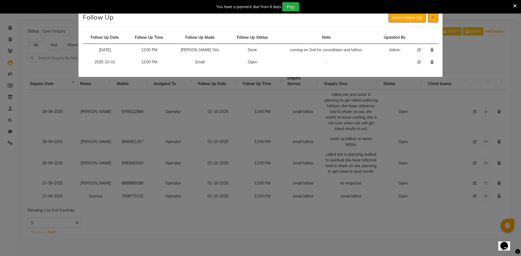
click at [429, 24] on div "Follow Up Add Follow Up" at bounding box center [260, 17] width 364 height 19
click at [430, 23] on div "Follow Up Add Follow Up" at bounding box center [260, 17] width 364 height 19
click at [432, 21] on button at bounding box center [433, 17] width 10 height 10
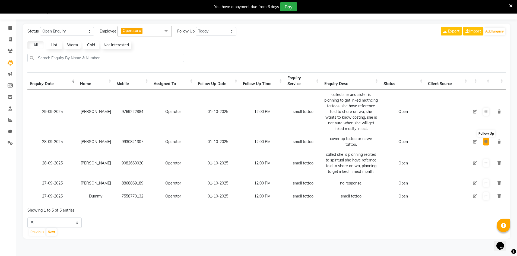
click at [485, 141] on icon at bounding box center [485, 141] width 3 height 3
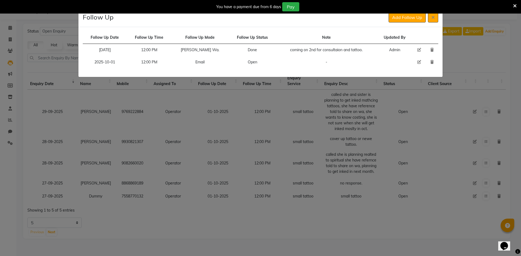
click at [418, 62] on icon at bounding box center [419, 62] width 4 height 4
select select "2025-10-01"
select select "720"
select select "Open"
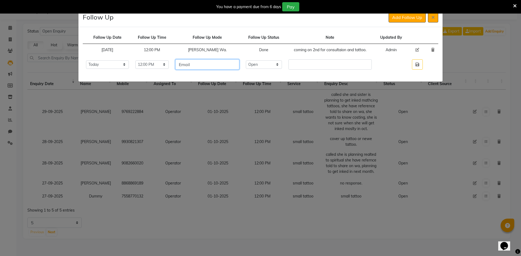
click at [230, 67] on input "Email" at bounding box center [207, 64] width 64 height 10
type input "call/wa"
click at [266, 65] on select "Select Open Pending Done" at bounding box center [264, 64] width 36 height 8
select select "Done"
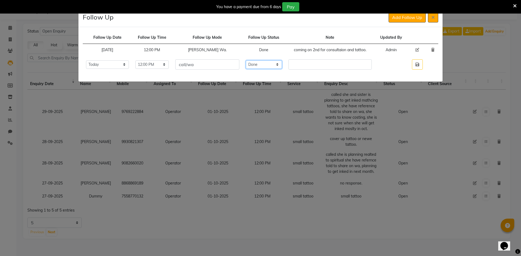
click at [258, 60] on select "Select Open Pending Done" at bounding box center [264, 64] width 36 height 8
click at [313, 64] on input "text" at bounding box center [329, 64] width 83 height 10
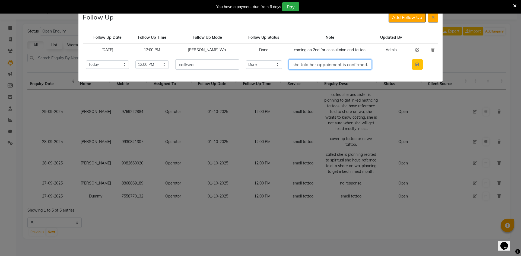
type input "called she told her appoinment is confirmed."
click at [419, 67] on button "button" at bounding box center [417, 64] width 11 height 10
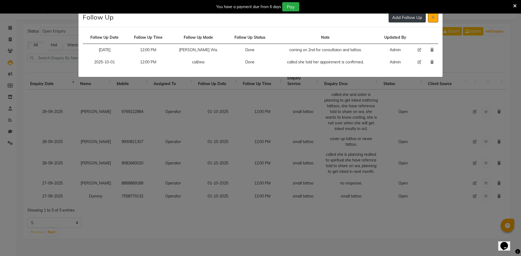
click at [400, 21] on button "Add Follow Up" at bounding box center [406, 17] width 37 height 10
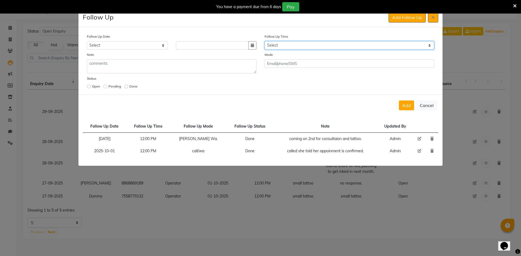
click at [308, 44] on select "Select 07:00 AM 07:15 AM 07:30 AM 07:45 AM 08:00 AM 08:15 AM 08:30 AM 08:45 AM …" at bounding box center [348, 45] width 169 height 8
select select "720"
click at [308, 45] on select "Select 07:00 AM 07:15 AM 07:30 AM 07:45 AM 08:00 AM 08:15 AM 08:30 AM 08:45 AM …" at bounding box center [348, 45] width 169 height 8
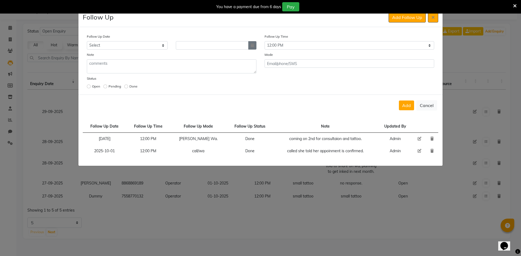
click at [252, 42] on button "button" at bounding box center [252, 45] width 8 height 8
select select "10"
select select "2025"
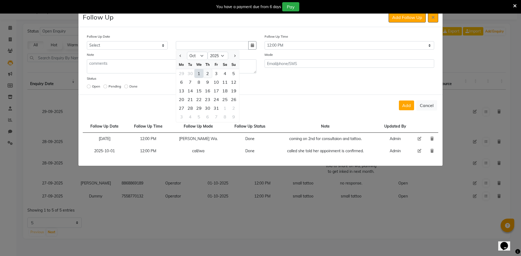
click at [206, 73] on div "2" at bounding box center [207, 73] width 9 height 9
type input "02-10-2025"
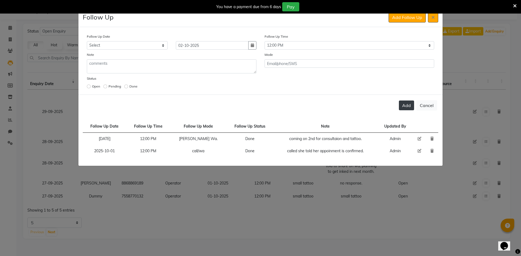
click at [403, 109] on button "Add" at bounding box center [406, 106] width 15 height 10
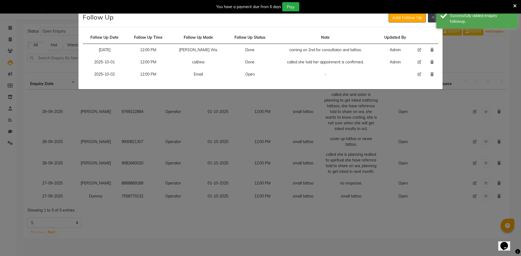
click at [434, 19] on icon at bounding box center [432, 17] width 3 height 4
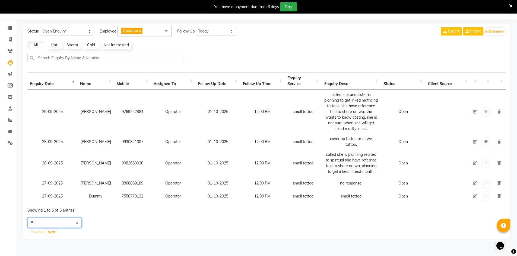
click at [65, 228] on select "5 10 20 50" at bounding box center [54, 223] width 54 height 10
click at [483, 163] on button at bounding box center [486, 163] width 6 height 8
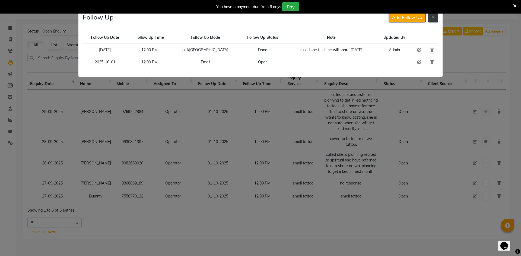
click at [432, 22] on button at bounding box center [433, 17] width 10 height 10
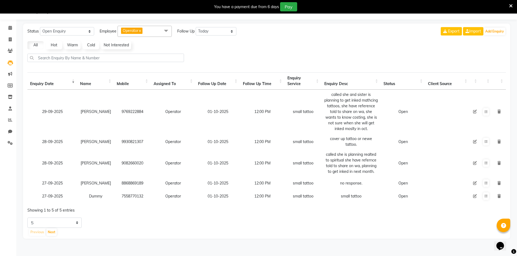
click at [490, 166] on td "Follow Up" at bounding box center [485, 163] width 12 height 27
click at [484, 164] on icon at bounding box center [485, 163] width 3 height 3
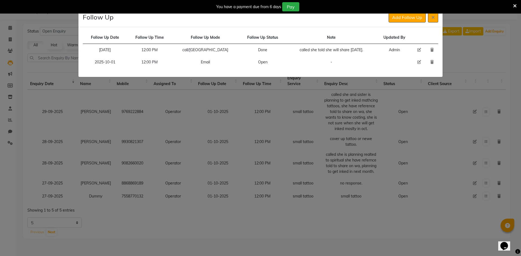
click at [417, 62] on icon at bounding box center [419, 62] width 4 height 4
select select "2025-10-01"
select select "720"
select select "Open"
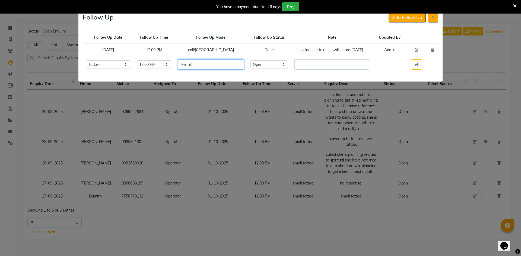
click at [235, 63] on input "Email" at bounding box center [211, 64] width 66 height 10
type input "call"
click at [272, 65] on select "Select Open Pending Done" at bounding box center [268, 64] width 37 height 8
select select "Done"
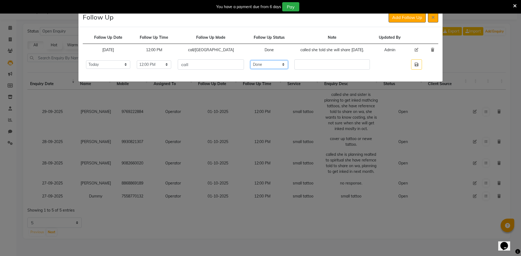
click at [264, 60] on select "Select Open Pending Done" at bounding box center [268, 64] width 37 height 8
click at [315, 65] on input "text" at bounding box center [331, 64] width 75 height 10
type input "called no response."
click at [414, 66] on button "button" at bounding box center [416, 64] width 11 height 10
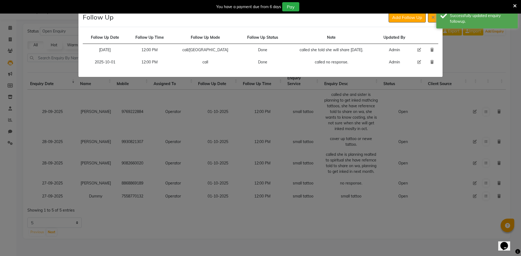
drag, startPoint x: 418, startPoint y: 63, endPoint x: 403, endPoint y: 64, distance: 14.7
click at [418, 63] on icon at bounding box center [419, 62] width 4 height 4
select select "2025-10-01"
select select "720"
select select "Done"
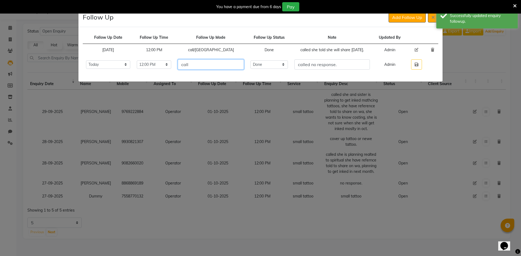
click at [225, 63] on input "call" at bounding box center [211, 64] width 66 height 10
type input "call/wa"
click at [358, 65] on input "called no response." at bounding box center [331, 64] width 75 height 10
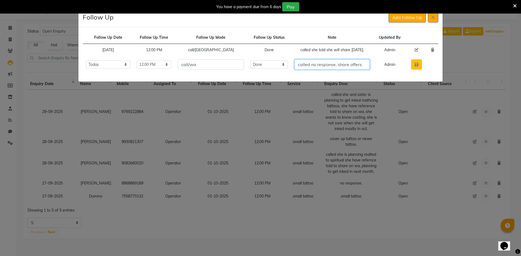
type input "called no response. share offers."
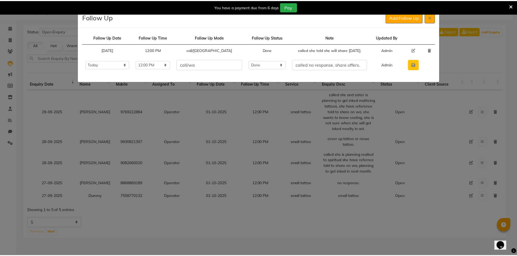
scroll to position [0, 0]
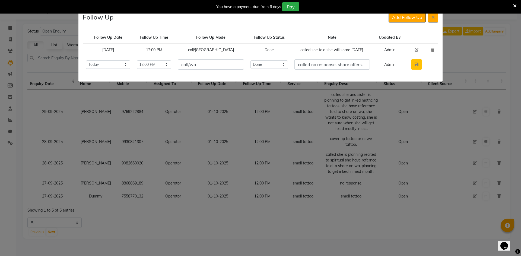
click at [421, 65] on button "button" at bounding box center [416, 64] width 11 height 10
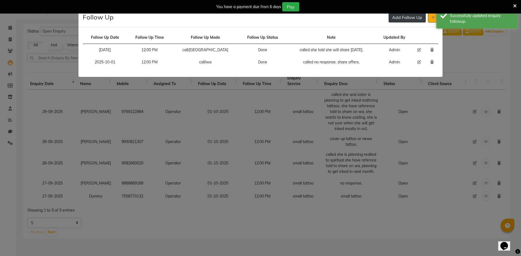
click at [412, 20] on button "Add Follow Up" at bounding box center [406, 17] width 37 height 10
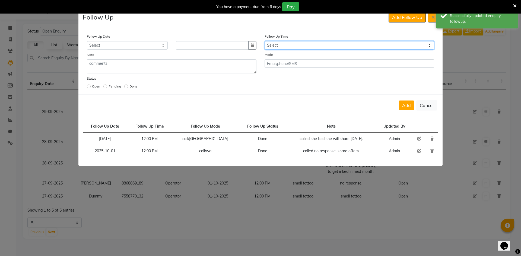
click at [294, 42] on select "Select 07:00 AM 07:15 AM 07:30 AM 07:45 AM 08:00 AM 08:15 AM 08:30 AM 08:45 AM …" at bounding box center [348, 45] width 169 height 8
select select "720"
drag, startPoint x: 293, startPoint y: 42, endPoint x: 291, endPoint y: 43, distance: 2.9
click at [293, 42] on select "Select 07:00 AM 07:15 AM 07:30 AM 07:45 AM 08:00 AM 08:15 AM 08:30 AM 08:45 AM …" at bounding box center [348, 45] width 169 height 8
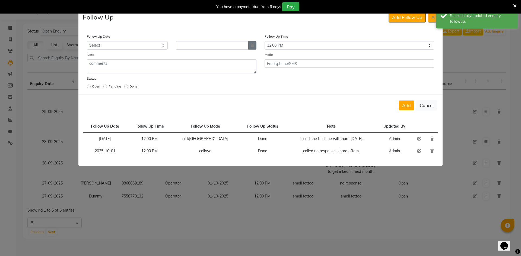
click at [254, 44] on icon "button" at bounding box center [252, 45] width 3 height 4
select select "10"
select select "2025"
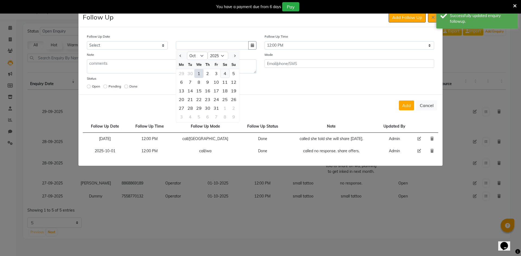
click at [225, 74] on div "4" at bounding box center [224, 73] width 9 height 9
type input "04-10-2025"
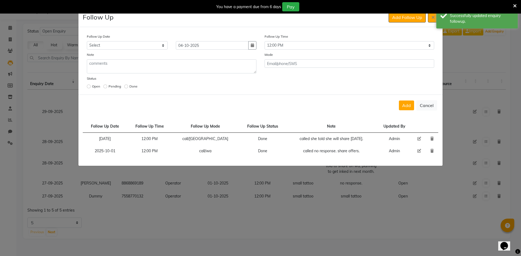
click at [409, 100] on div "Add Cancel" at bounding box center [260, 105] width 364 height 21
click at [406, 104] on button "Add" at bounding box center [406, 106] width 15 height 10
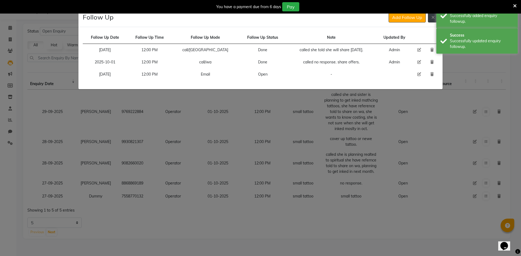
click at [434, 20] on button at bounding box center [433, 17] width 10 height 10
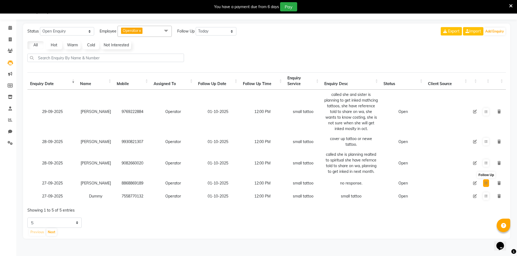
click at [485, 185] on button at bounding box center [486, 184] width 6 height 8
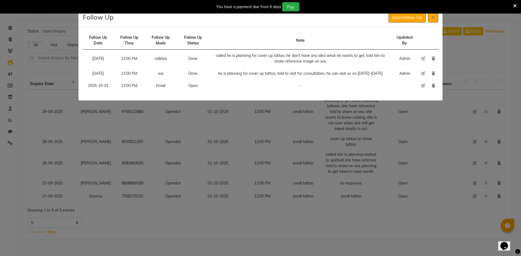
click at [424, 85] on icon at bounding box center [423, 86] width 4 height 4
select select "2025-10-01"
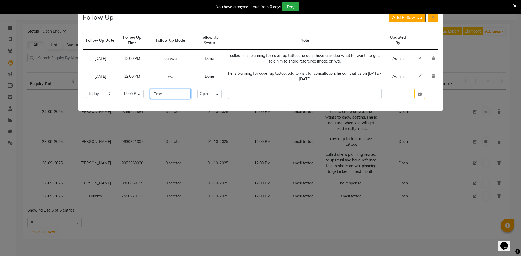
click at [184, 98] on input "Email" at bounding box center [170, 94] width 41 height 10
click at [218, 95] on select "Select Open Pending Done" at bounding box center [209, 94] width 24 height 8
click at [206, 90] on select "Select Open Pending Done" at bounding box center [209, 94] width 24 height 8
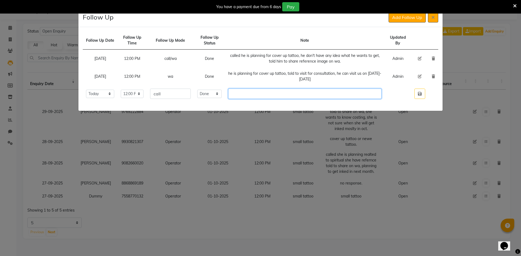
click at [242, 94] on input "text" at bounding box center [304, 94] width 153 height 10
click at [422, 96] on button "button" at bounding box center [419, 94] width 11 height 10
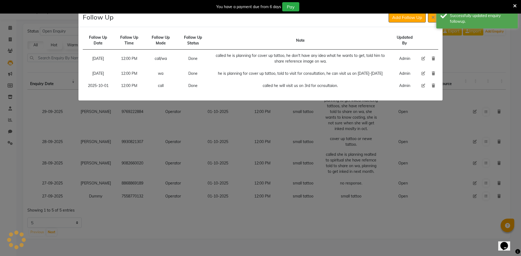
click at [398, 12] on div "You have a payment due from 6 days Pay" at bounding box center [260, 7] width 521 height 14
click at [395, 19] on button "Add Follow Up" at bounding box center [406, 17] width 37 height 10
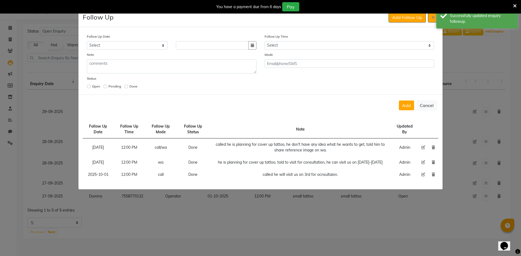
click at [294, 50] on div "Follow Up Date Select [DATE] [DATE] [DATE] ([DATE]) [DATE] ([DATE]) [DATE] ([DA…" at bounding box center [260, 62] width 355 height 57
click at [295, 48] on select "Select 07:00 AM 07:15 AM 07:30 AM 07:45 AM 08:00 AM 08:15 AM 08:30 AM 08:45 AM …" at bounding box center [348, 45] width 169 height 8
click at [264, 41] on select "Select 07:00 AM 07:15 AM 07:30 AM 07:45 AM 08:00 AM 08:15 AM 08:30 AM 08:45 AM …" at bounding box center [348, 45] width 169 height 8
click at [268, 44] on select "Select 07:00 AM 07:15 AM 07:30 AM 07:45 AM 08:00 AM 08:15 AM 08:30 AM 08:45 AM …" at bounding box center [348, 45] width 169 height 8
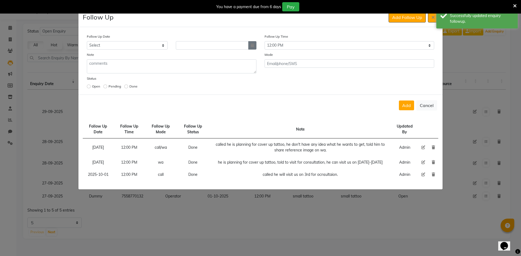
click at [254, 46] on button "button" at bounding box center [252, 45] width 8 height 8
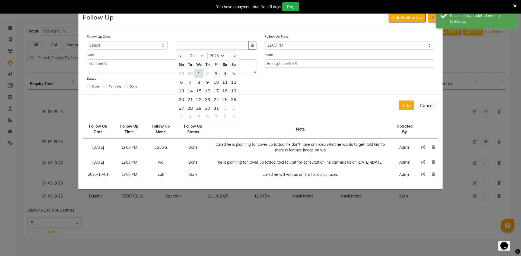
click at [217, 72] on div "3" at bounding box center [216, 73] width 9 height 9
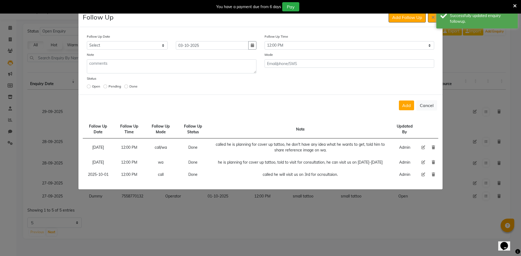
click at [406, 100] on div "Add Cancel" at bounding box center [260, 105] width 364 height 21
click at [404, 105] on button "Add" at bounding box center [406, 106] width 15 height 10
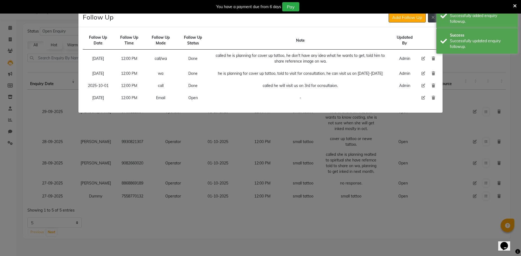
click at [434, 15] on button at bounding box center [433, 17] width 10 height 10
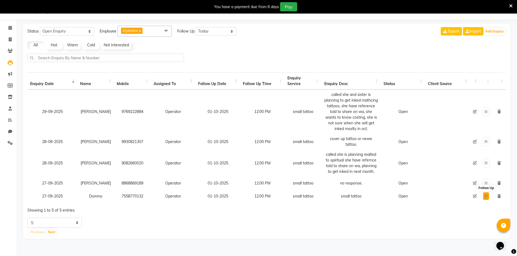
click at [485, 199] on button at bounding box center [486, 197] width 6 height 8
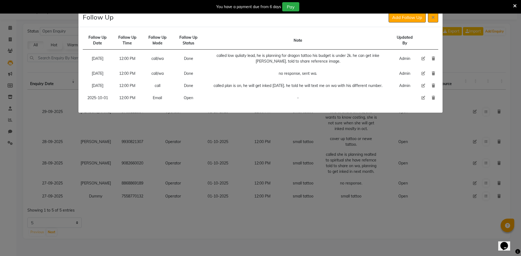
click at [421, 100] on icon at bounding box center [423, 98] width 4 height 4
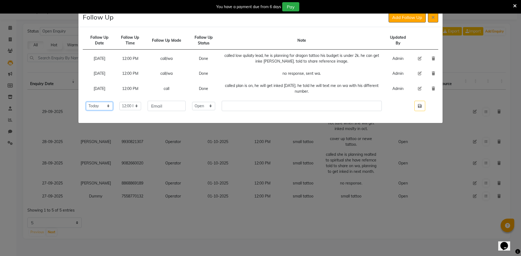
click at [109, 106] on select "Select [DATE] [DATE] [DATE] ([DATE]) [DATE] ([DATE]) [DATE] ([DATE]) [DATE] ([D…" at bounding box center [99, 106] width 27 height 8
click at [86, 102] on select "Select [DATE] [DATE] [DATE] ([DATE]) [DATE] ([DATE]) [DATE] ([DATE]) [DATE] ([D…" at bounding box center [99, 106] width 27 height 8
click at [420, 105] on icon "button" at bounding box center [420, 106] width 4 height 4
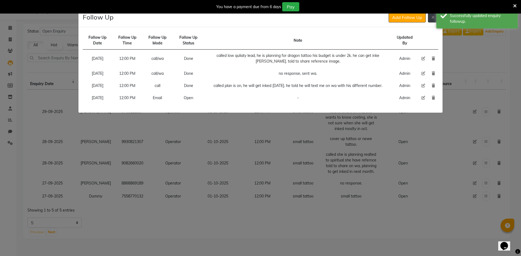
click at [431, 19] on button at bounding box center [433, 17] width 10 height 10
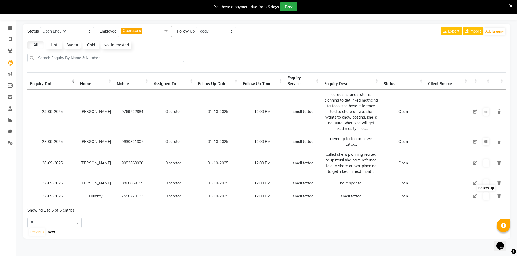
click at [50, 236] on button "Next" at bounding box center [51, 233] width 10 height 8
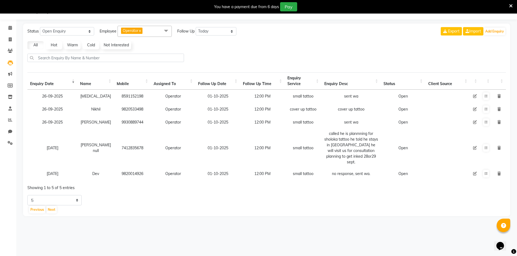
click at [482, 95] on td at bounding box center [485, 96] width 12 height 13
click at [483, 95] on button at bounding box center [486, 96] width 6 height 8
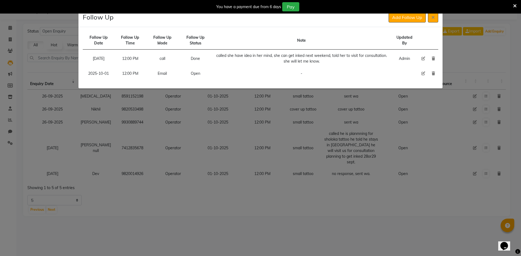
click at [423, 73] on icon at bounding box center [423, 74] width 4 height 4
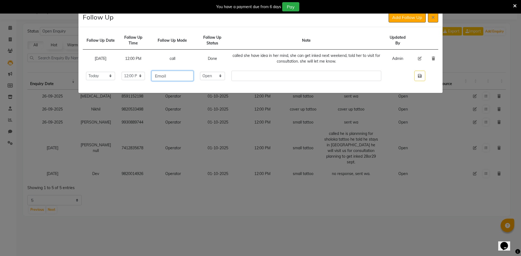
click at [181, 71] on input "Email" at bounding box center [172, 76] width 42 height 10
drag, startPoint x: 218, startPoint y: 76, endPoint x: 214, endPoint y: 80, distance: 4.8
click at [216, 77] on select "Select Open Pending Done" at bounding box center [212, 76] width 25 height 8
click at [209, 72] on select "Select Open Pending Done" at bounding box center [212, 76] width 25 height 8
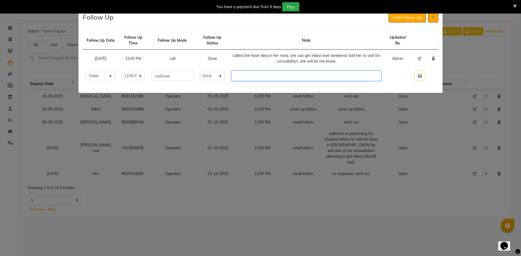
click at [253, 73] on input "text" at bounding box center [306, 76] width 150 height 10
click at [422, 78] on button "button" at bounding box center [419, 76] width 11 height 10
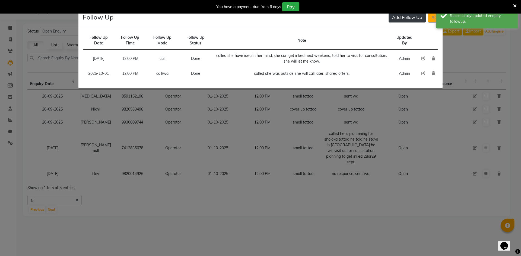
click at [398, 16] on button "Add Follow Up" at bounding box center [406, 17] width 37 height 10
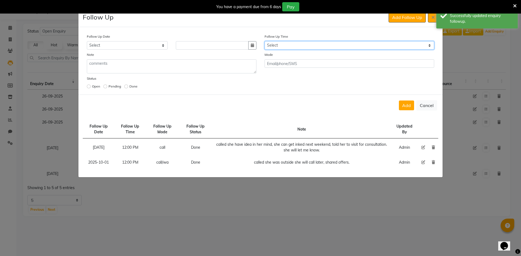
click at [322, 43] on select "Select 07:00 AM 07:15 AM 07:30 AM 07:45 AM 08:00 AM 08:15 AM 08:30 AM 08:45 AM …" at bounding box center [348, 45] width 169 height 8
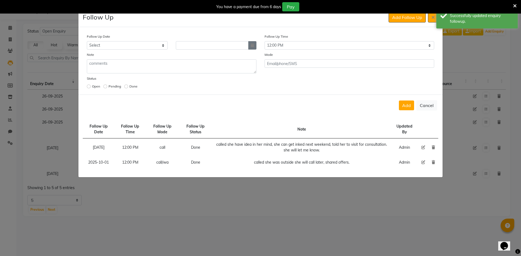
click at [254, 44] on button "button" at bounding box center [252, 45] width 8 height 8
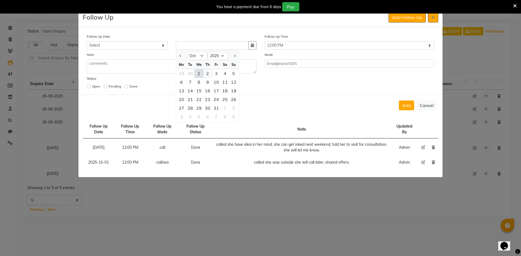
click at [210, 72] on div "2" at bounding box center [207, 73] width 9 height 9
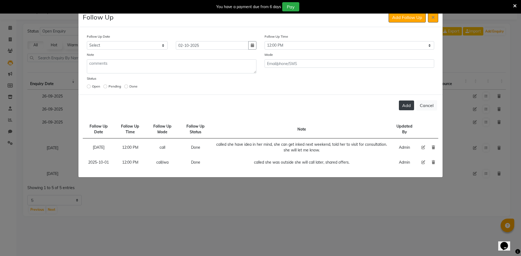
click at [403, 104] on button "Add" at bounding box center [406, 106] width 15 height 10
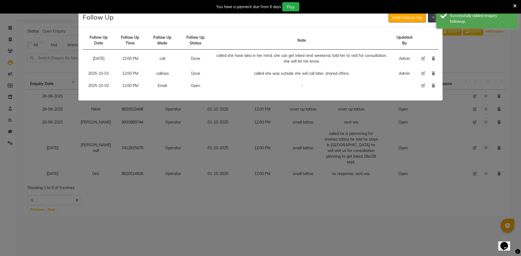
click at [431, 18] on button at bounding box center [433, 17] width 10 height 10
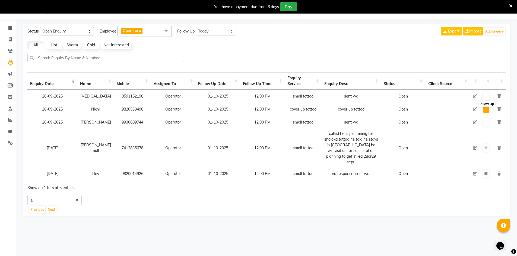
click at [485, 111] on icon at bounding box center [485, 109] width 3 height 3
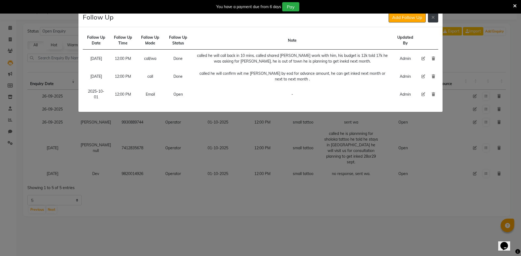
click at [428, 16] on button at bounding box center [433, 17] width 10 height 10
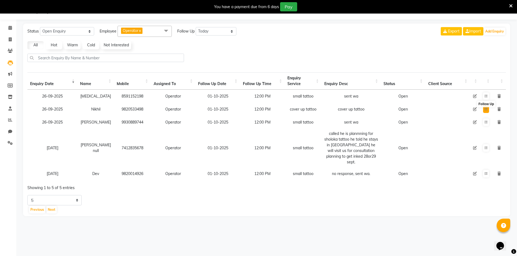
click at [487, 109] on icon at bounding box center [485, 109] width 3 height 3
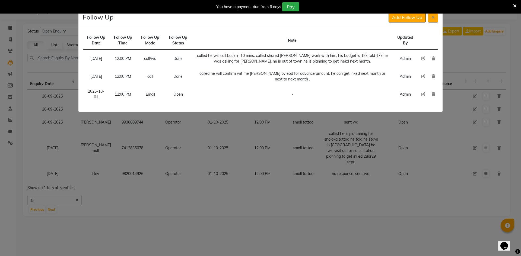
click at [422, 94] on icon at bounding box center [423, 94] width 4 height 4
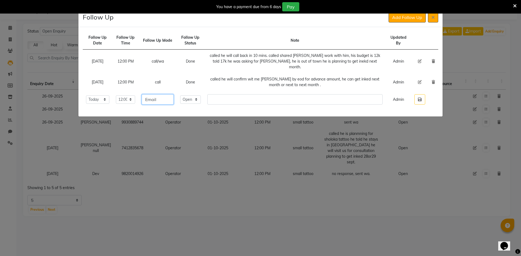
click at [174, 97] on input "Email" at bounding box center [158, 99] width 32 height 10
click at [174, 96] on input "Email" at bounding box center [158, 99] width 32 height 10
click at [199, 95] on select "Select Open Pending Done" at bounding box center [190, 99] width 21 height 8
click at [194, 95] on select "Select Open Pending Done" at bounding box center [190, 99] width 21 height 8
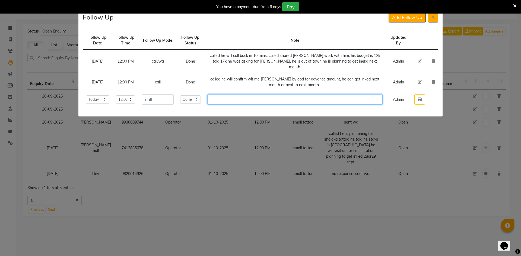
click at [238, 98] on input "text" at bounding box center [294, 99] width 175 height 10
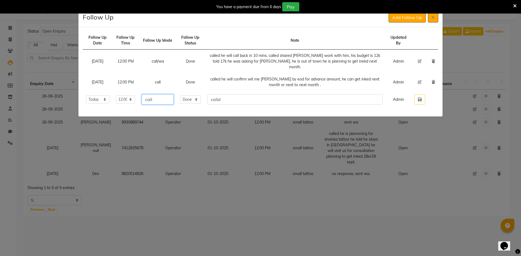
click at [174, 98] on input "call" at bounding box center [158, 99] width 32 height 10
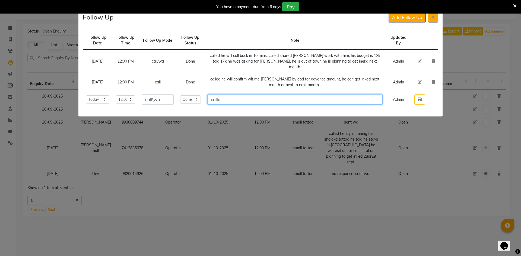
click at [252, 98] on input "calld" at bounding box center [294, 99] width 175 height 10
click at [416, 95] on button "button" at bounding box center [419, 99] width 11 height 10
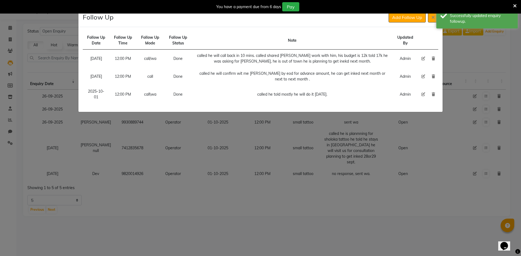
click at [423, 95] on icon at bounding box center [423, 94] width 4 height 4
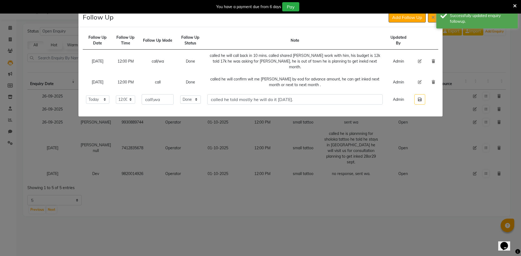
click at [318, 91] on td "called he told mostly he will do it [DATE]." at bounding box center [295, 99] width 182 height 17
click at [317, 97] on input "called he told mostly he will do it [DATE]." at bounding box center [294, 99] width 175 height 10
click at [309, 94] on input "called he told mostly he will do it [DATE]." at bounding box center [294, 99] width 175 height 10
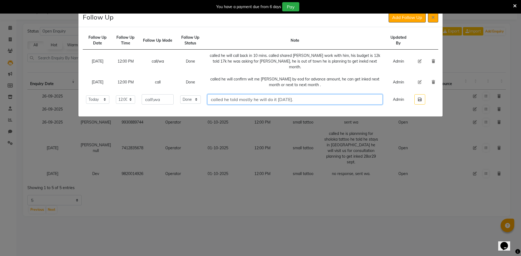
click at [267, 94] on input "called he told mostly he will do it [DATE]." at bounding box center [294, 99] width 175 height 10
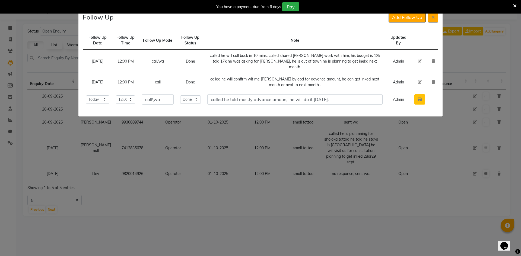
click at [423, 97] on button "button" at bounding box center [419, 99] width 11 height 10
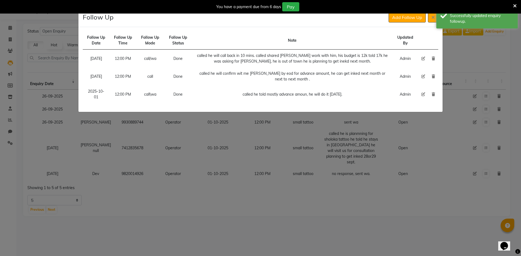
click at [405, 24] on div "Follow Up Add Follow Up" at bounding box center [260, 17] width 364 height 19
click at [402, 24] on div "Follow Up Add Follow Up" at bounding box center [260, 17] width 364 height 19
click at [405, 19] on button "Add Follow Up" at bounding box center [406, 17] width 37 height 10
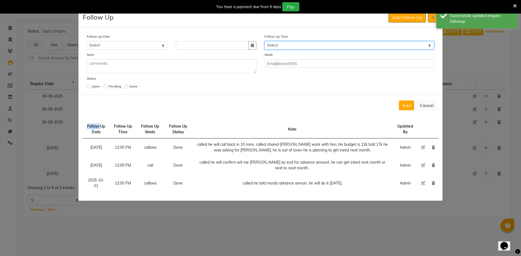
click at [307, 46] on select "Select 07:00 AM 07:15 AM 07:30 AM 07:45 AM 08:00 AM 08:15 AM 08:30 AM 08:45 AM …" at bounding box center [348, 45] width 169 height 8
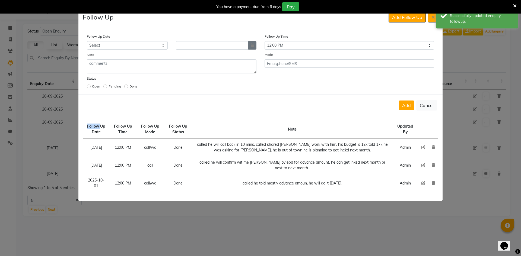
click at [251, 43] on icon "button" at bounding box center [252, 45] width 3 height 4
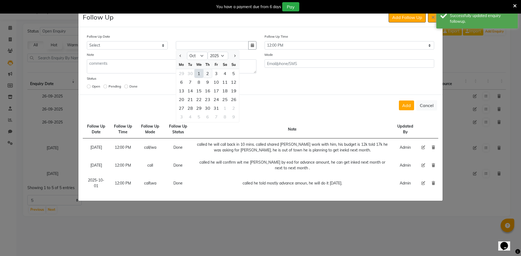
click at [210, 75] on div "2" at bounding box center [207, 73] width 9 height 9
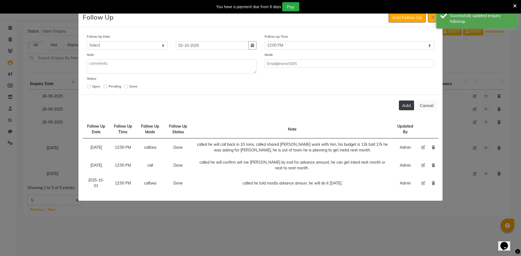
click at [406, 110] on button "Add" at bounding box center [406, 106] width 15 height 10
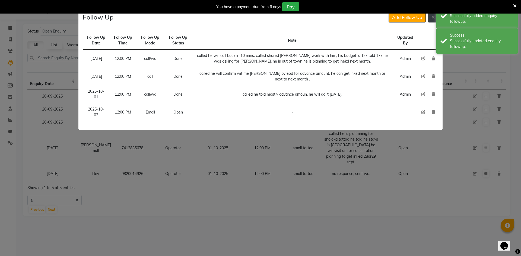
click at [434, 21] on button at bounding box center [433, 17] width 10 height 10
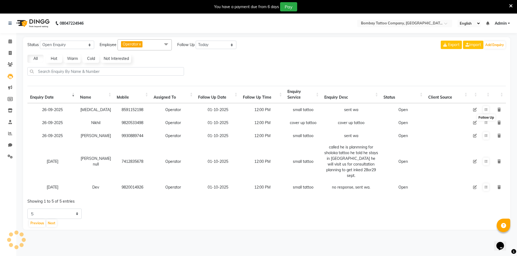
click at [483, 119] on button at bounding box center [486, 123] width 6 height 8
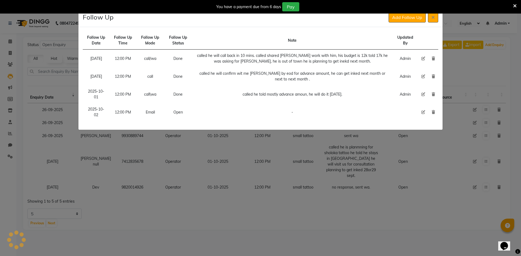
click at [388, 12] on button "Add Follow Up" at bounding box center [406, 17] width 37 height 10
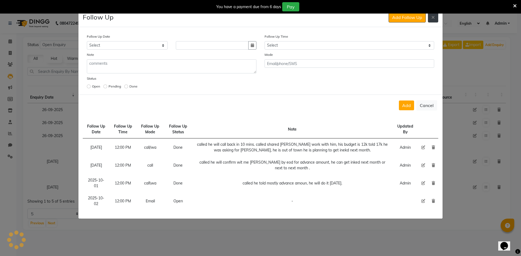
click at [431, 19] on icon at bounding box center [432, 17] width 3 height 4
